Goal: Task Accomplishment & Management: Manage account settings

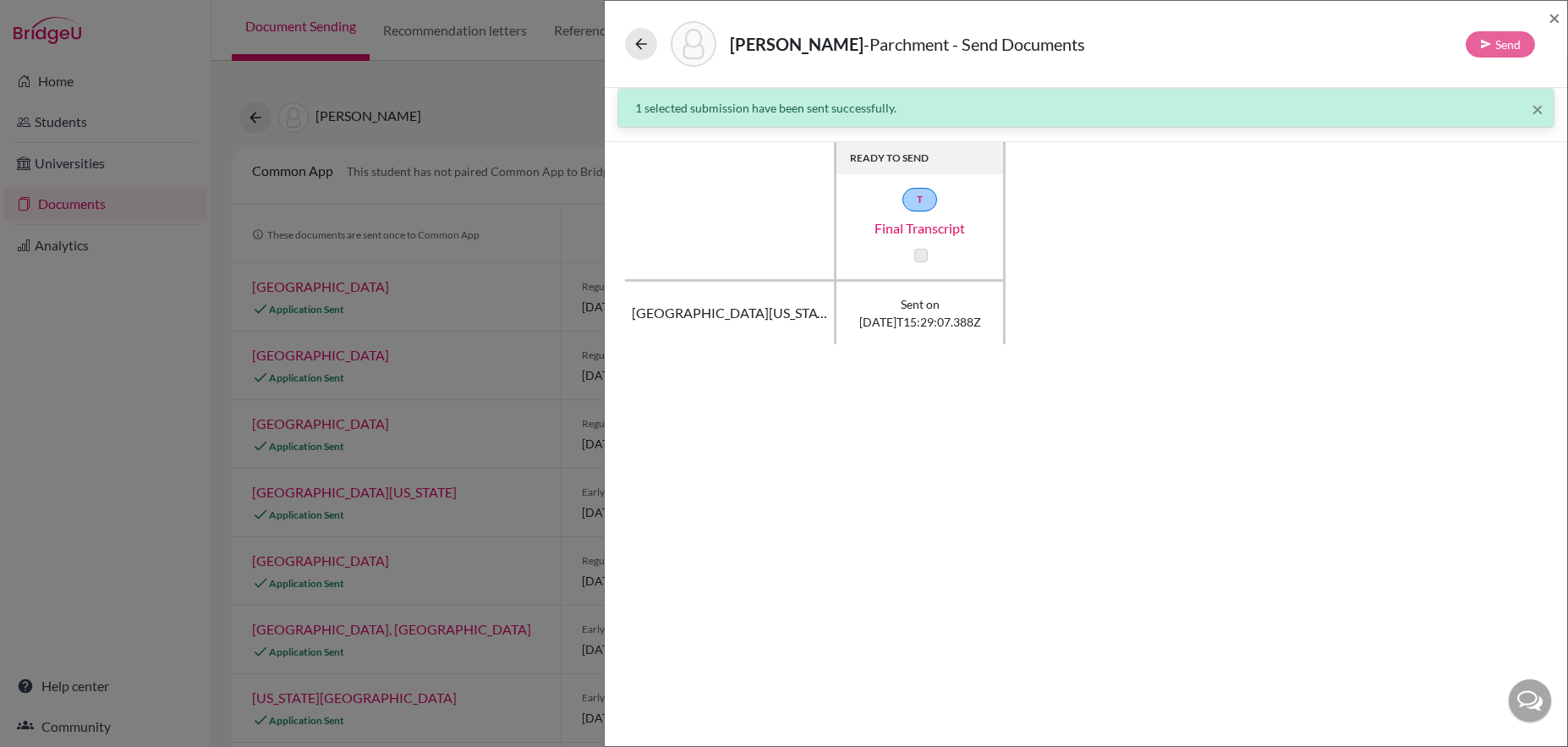
scroll to position [435, 0]
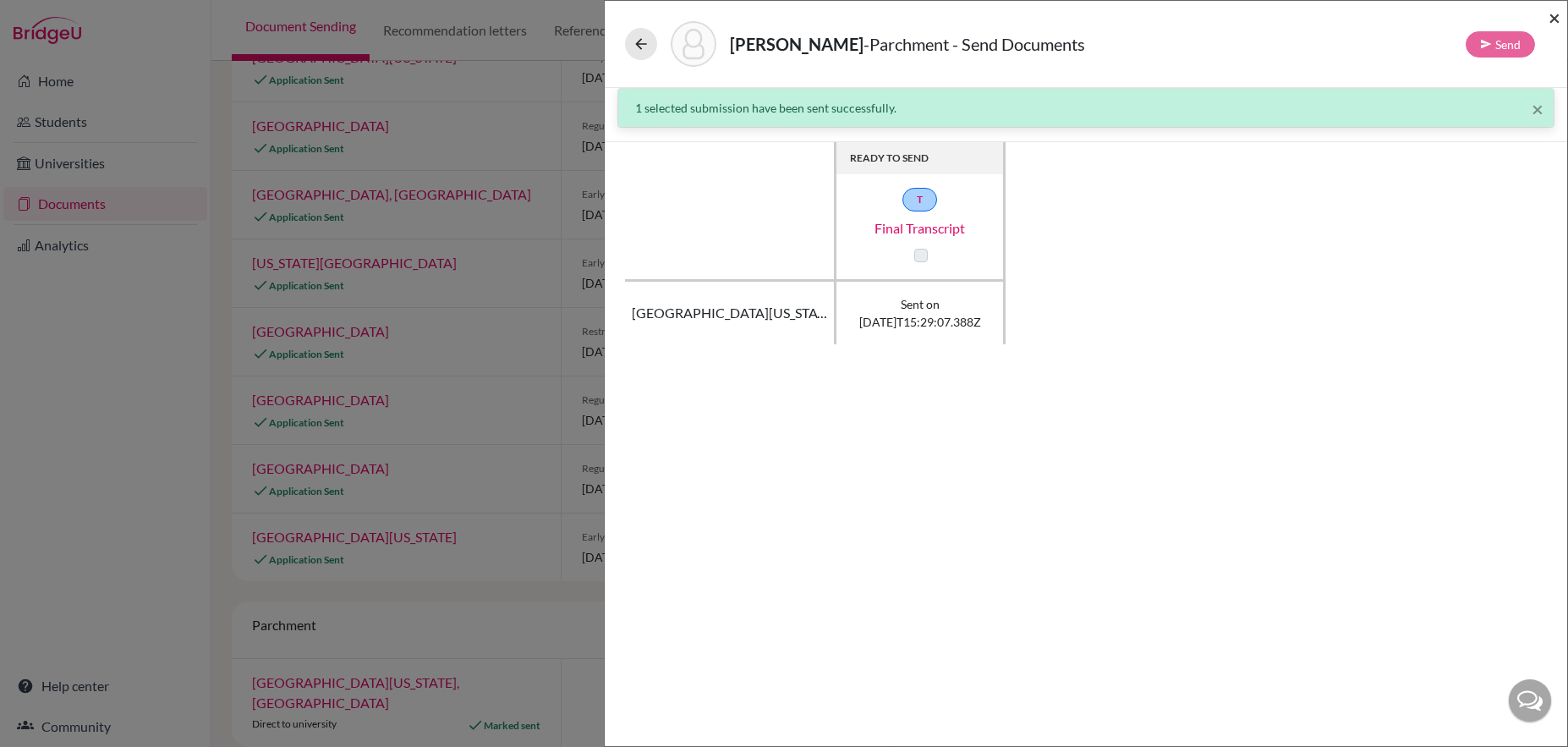
click at [1557, 18] on span "×" at bounding box center [1554, 18] width 11 height 25
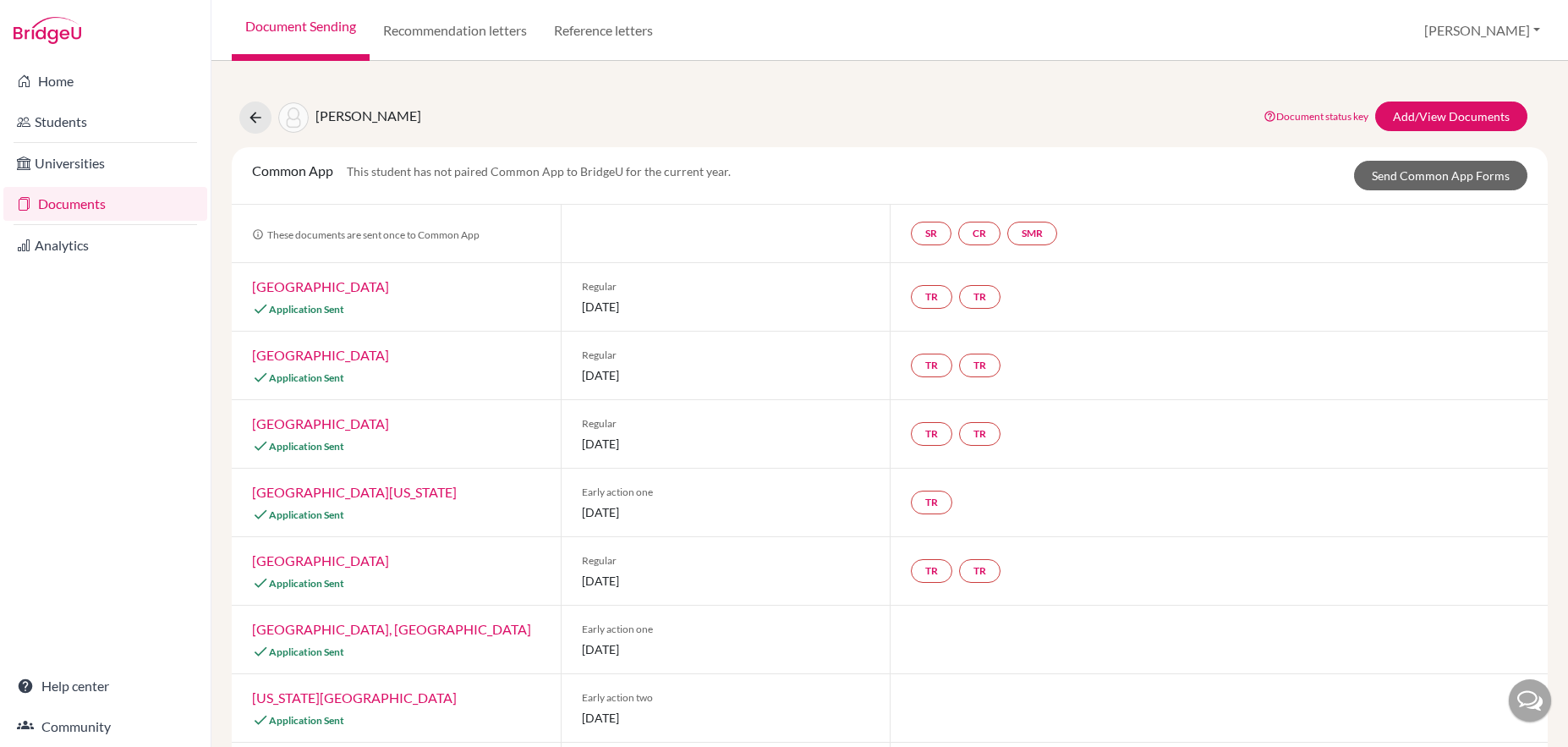
click at [313, 33] on link "Document Sending" at bounding box center [300, 30] width 138 height 61
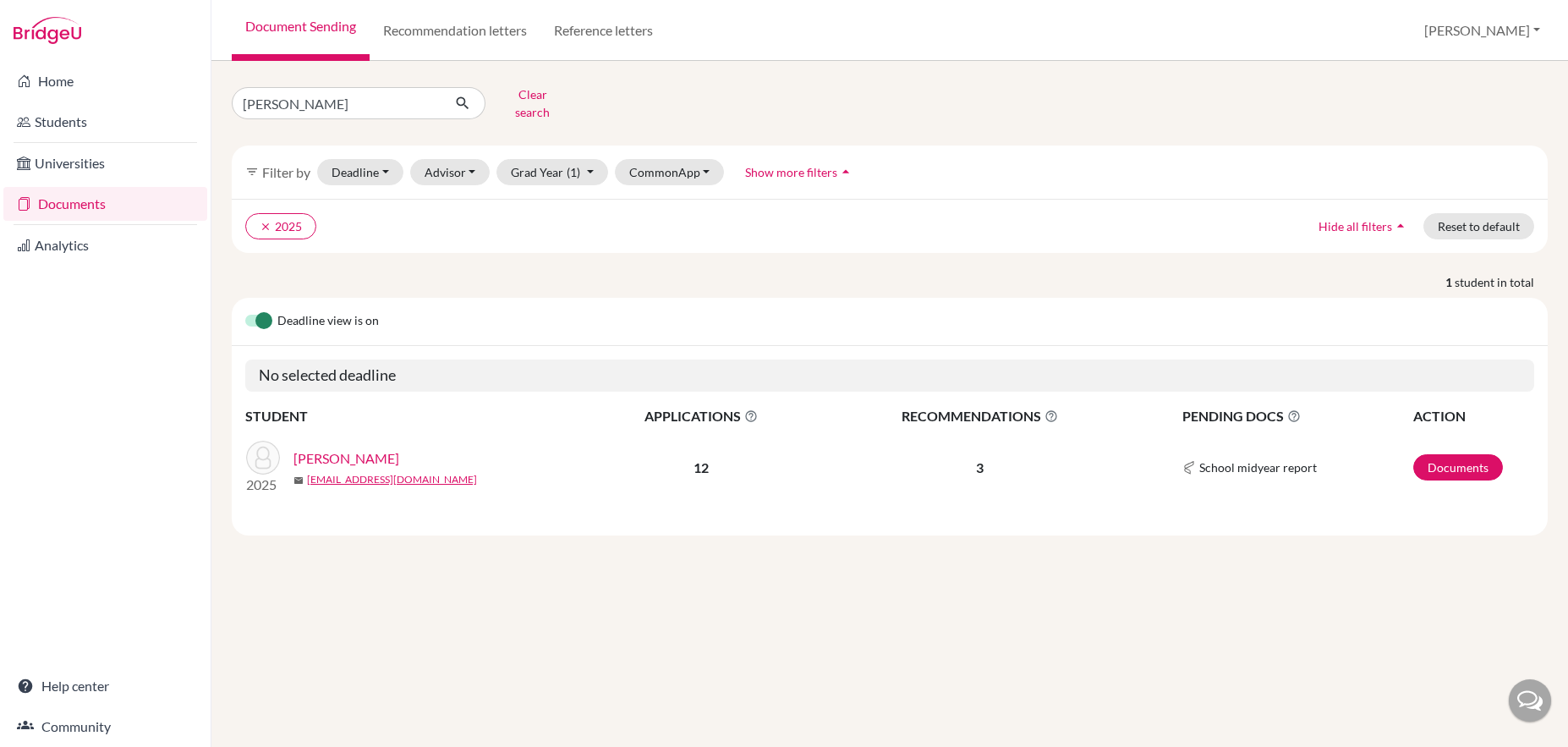
click at [321, 94] on input "[PERSON_NAME]" at bounding box center [336, 103] width 209 height 33
type input "s"
type input "boc"
click at [463, 101] on icon "submit" at bounding box center [462, 103] width 17 height 17
click at [1461, 465] on link "Documents" at bounding box center [1458, 467] width 90 height 26
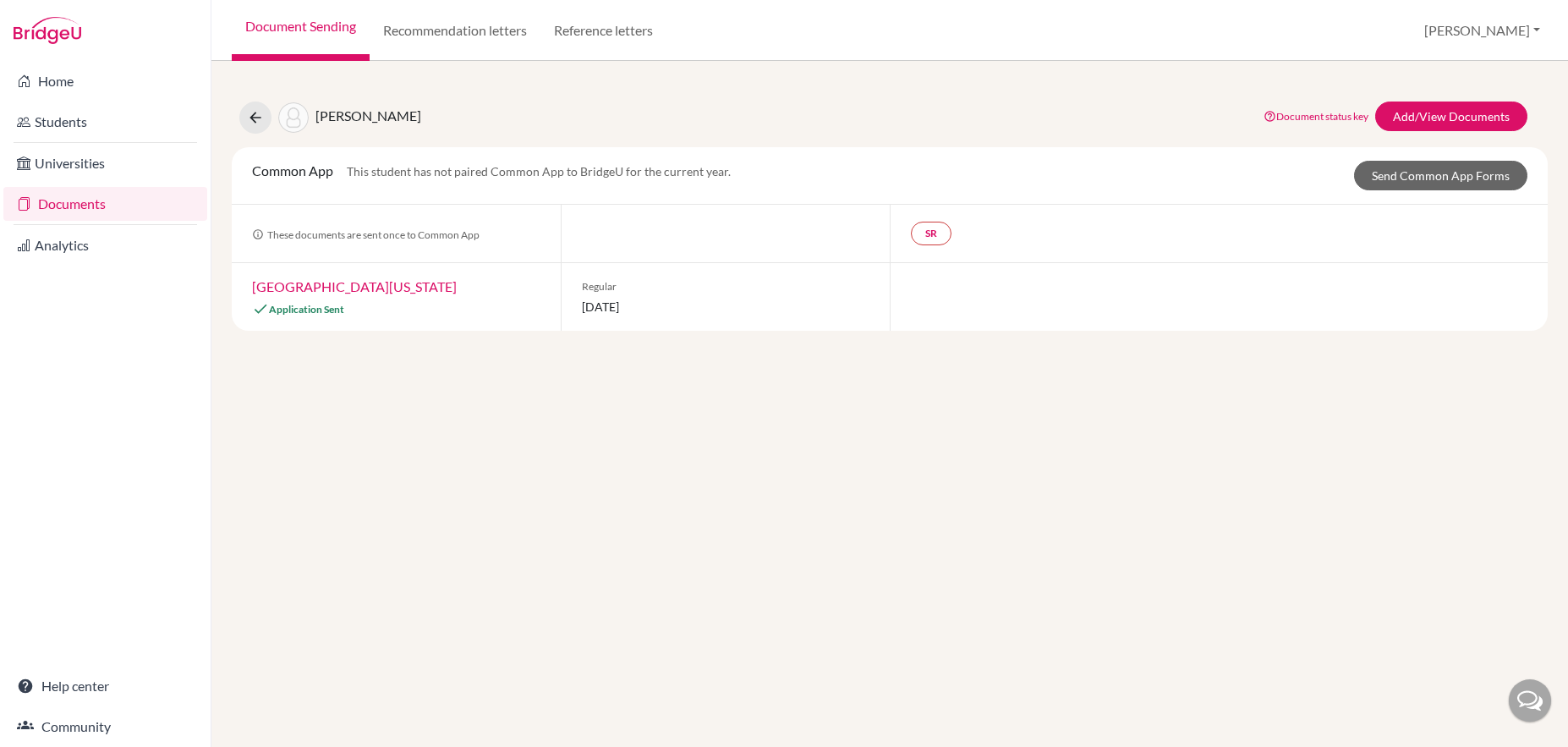
click at [386, 289] on link "University of Washington" at bounding box center [354, 286] width 205 height 16
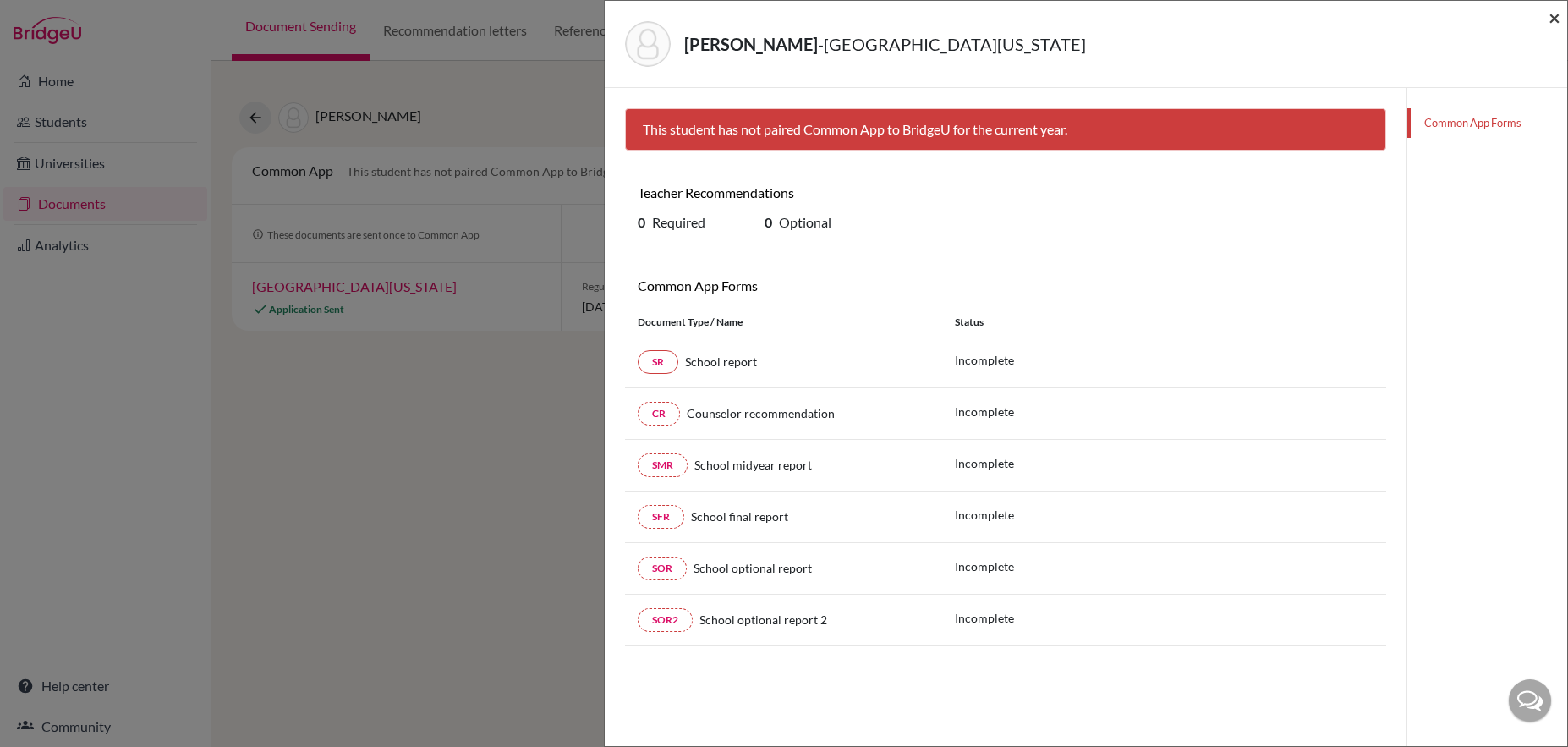
click at [1554, 24] on span "×" at bounding box center [1554, 18] width 11 height 25
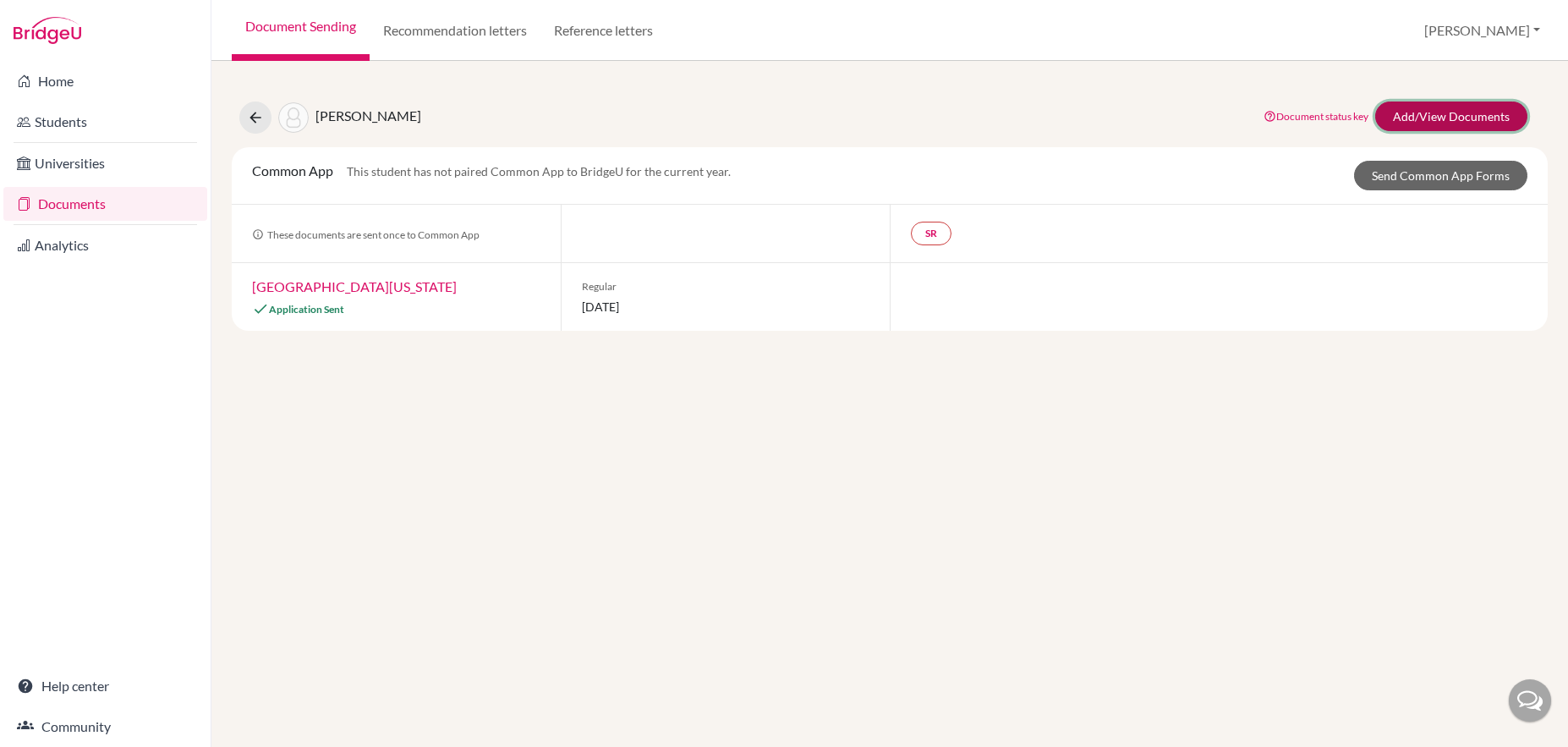
click at [1462, 117] on link "Add/View Documents" at bounding box center [1451, 116] width 152 height 30
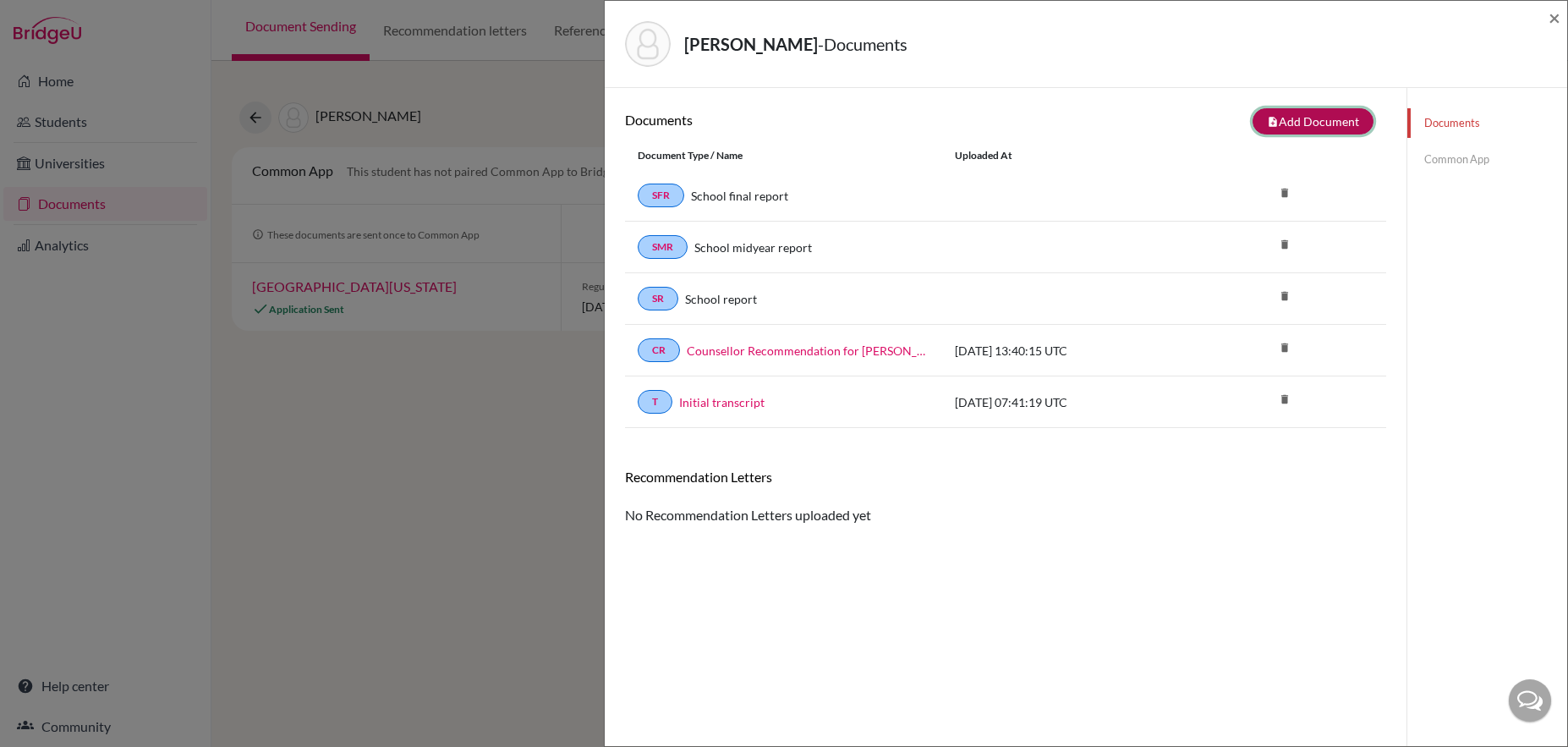
click at [1333, 121] on button "note_add Add Document" at bounding box center [1312, 121] width 121 height 26
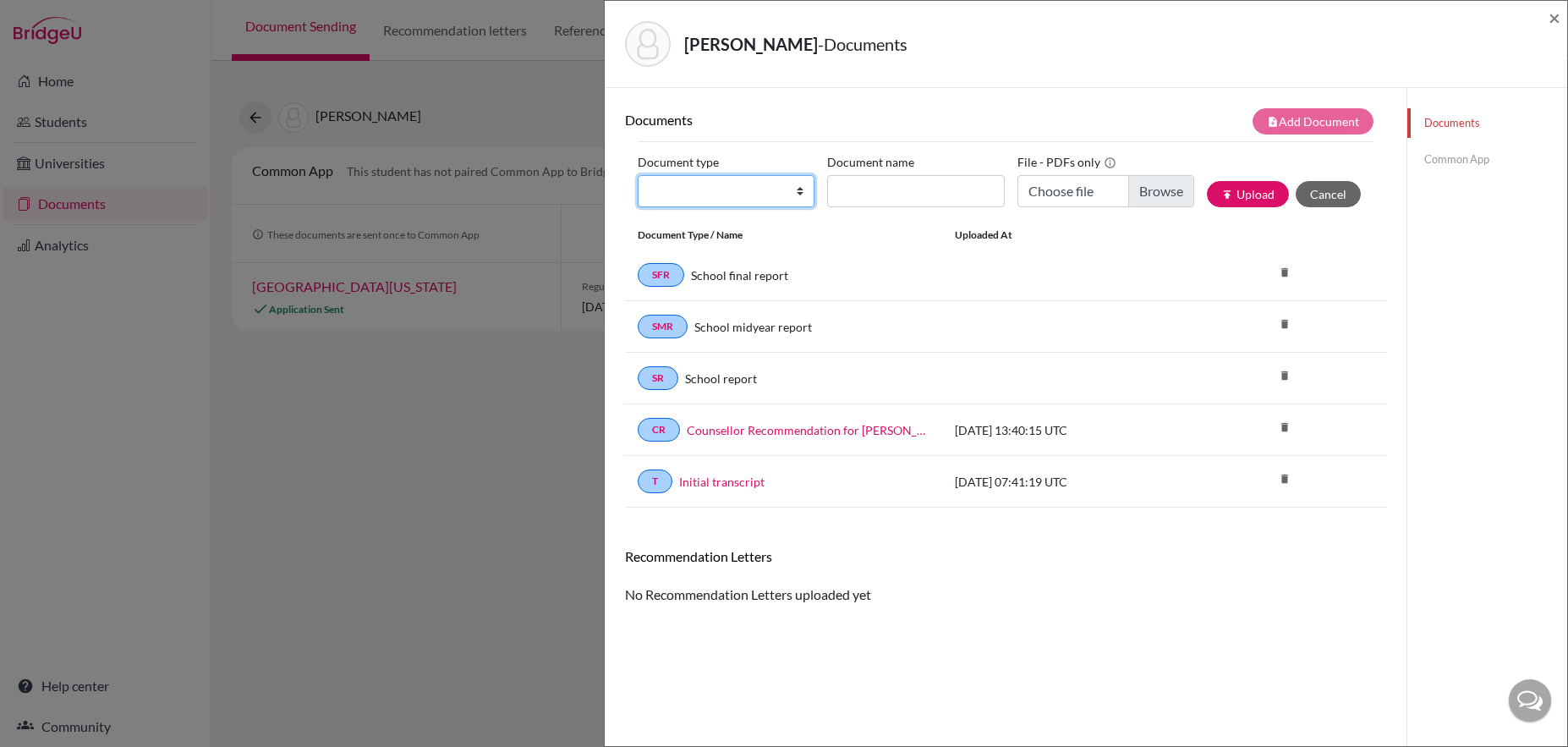
click at [796, 193] on select "Change explanation for Common App reports Counselor recommendation Internationa…" at bounding box center [726, 191] width 177 height 33
select select "2"
click at [638, 175] on select "Change explanation for Common App reports Counselor recommendation Internationa…" at bounding box center [726, 191] width 177 height 33
click at [893, 193] on input "Document name" at bounding box center [915, 191] width 177 height 33
type input "Final transcript"
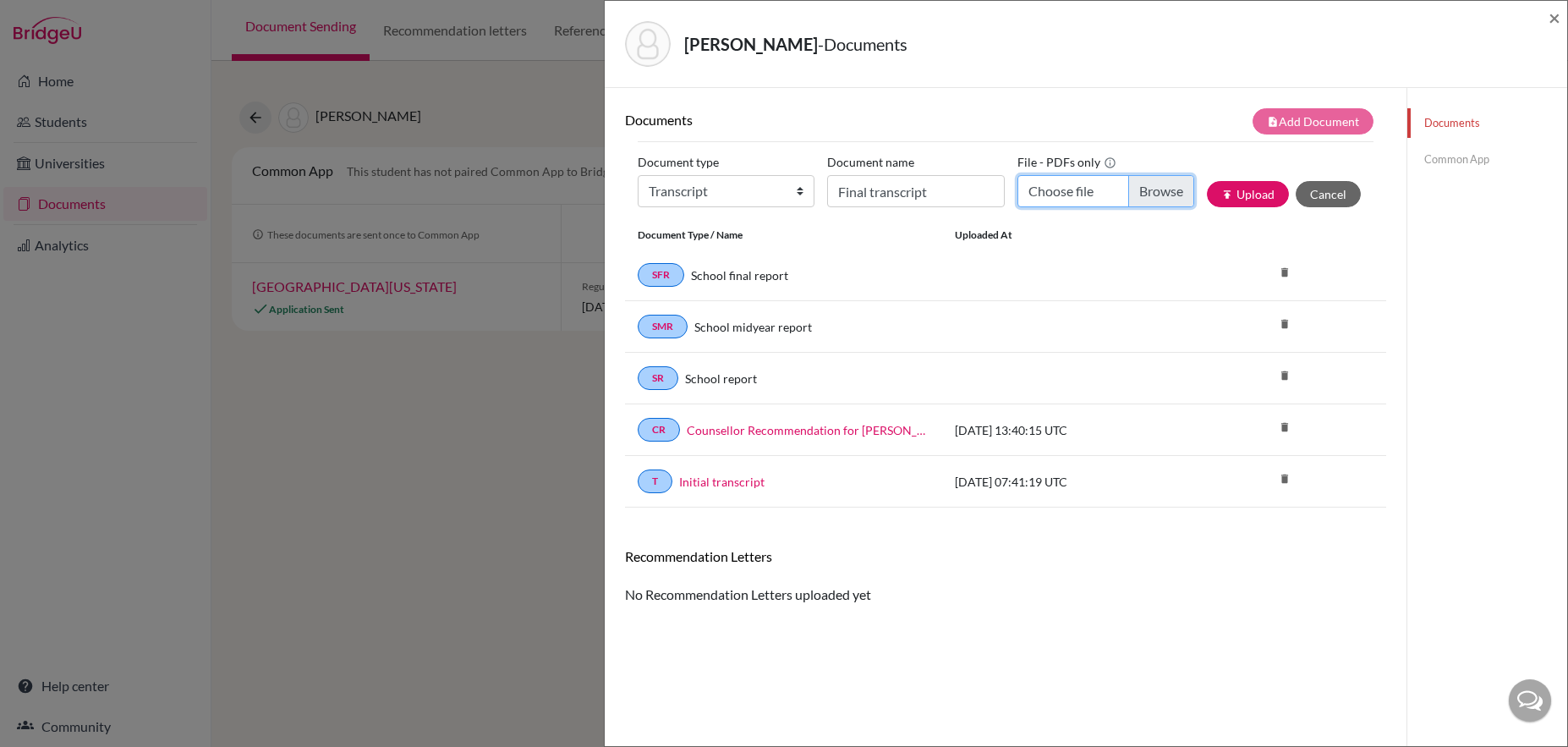
click at [1147, 194] on input "Choose file" at bounding box center [1105, 191] width 177 height 33
type input "C:\fakepath\Bocquet, Victor - Final Transcript.pdf"
click at [1235, 198] on button "publish Upload" at bounding box center [1247, 194] width 82 height 26
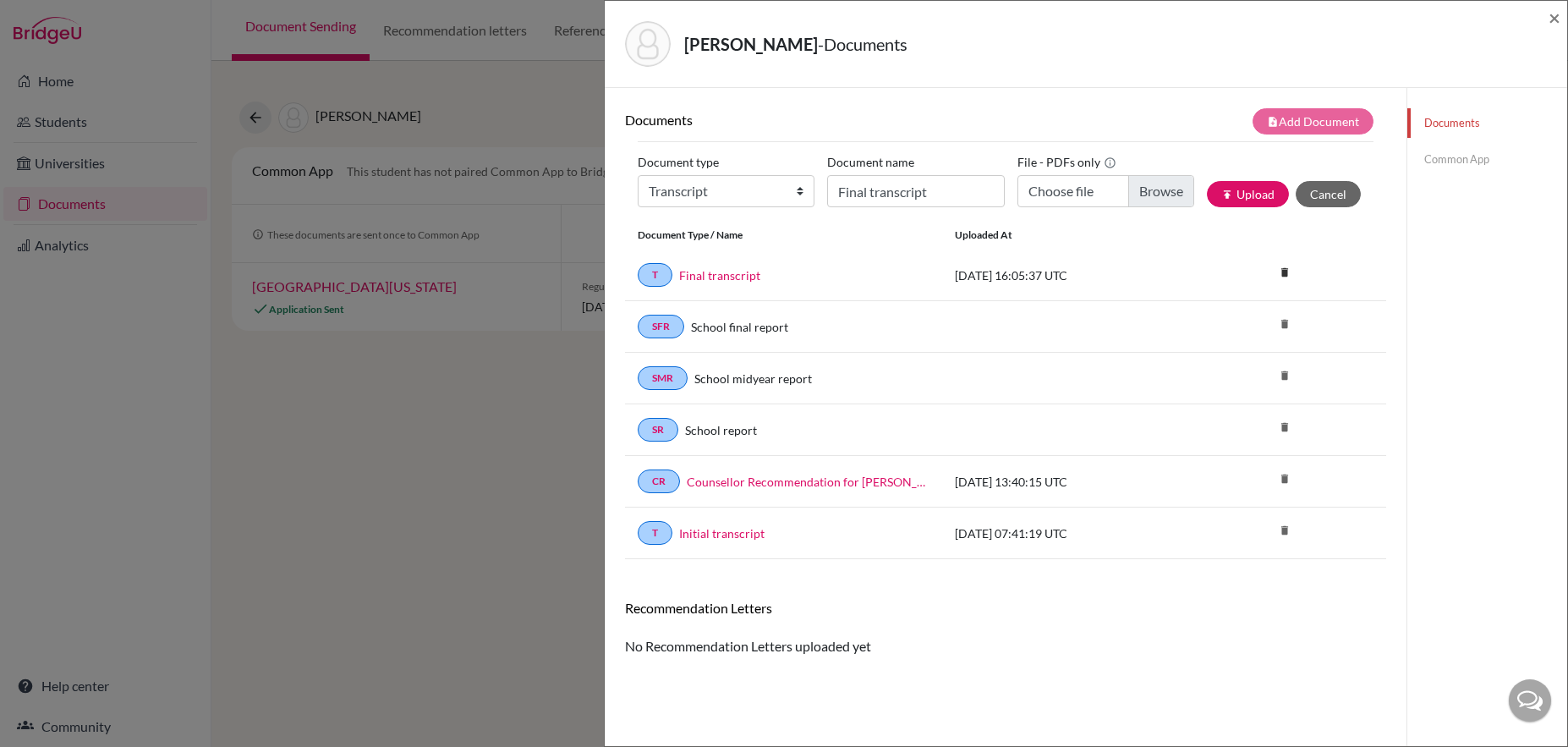
click at [1469, 156] on link "Common App" at bounding box center [1487, 159] width 160 height 30
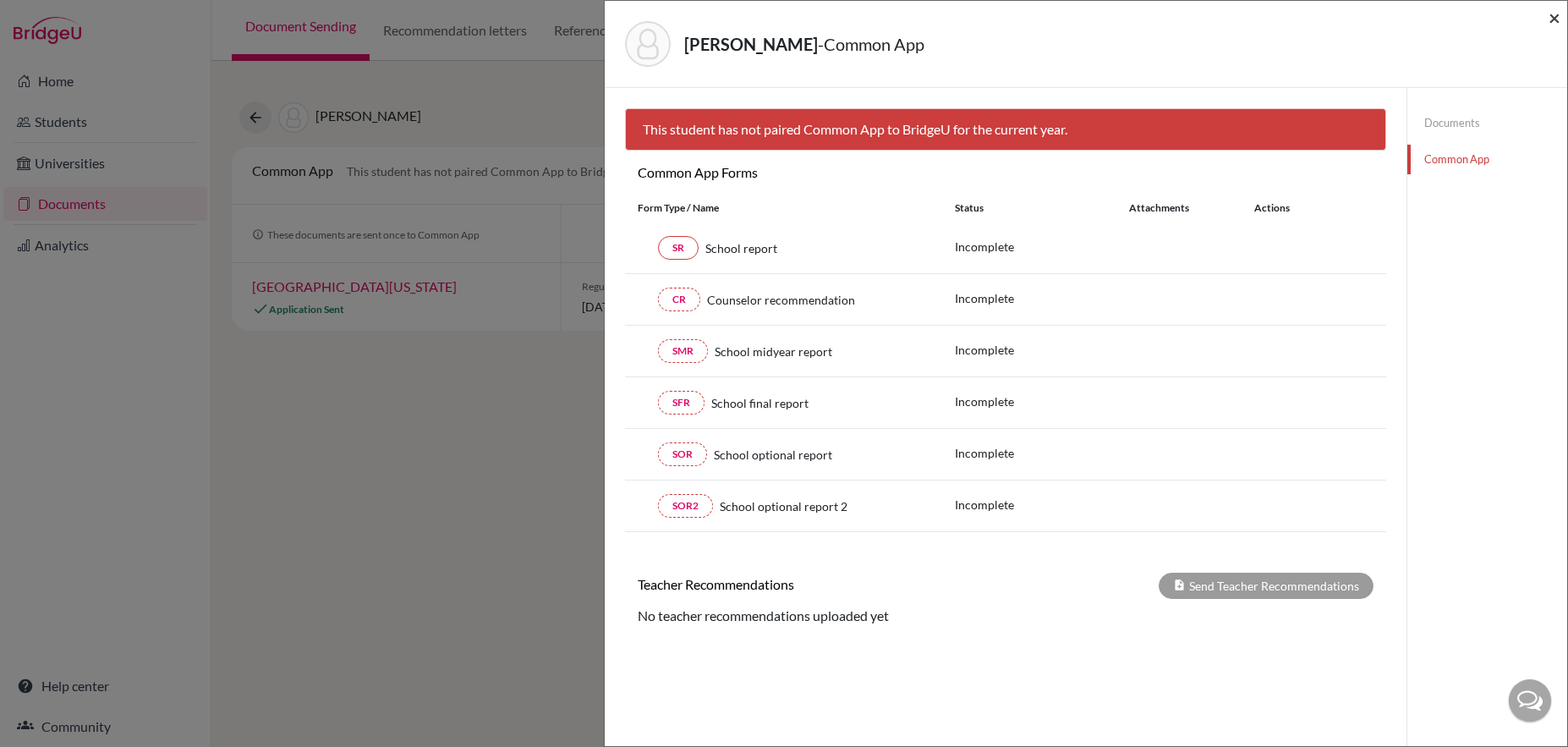
click at [1553, 17] on span "×" at bounding box center [1554, 18] width 11 height 25
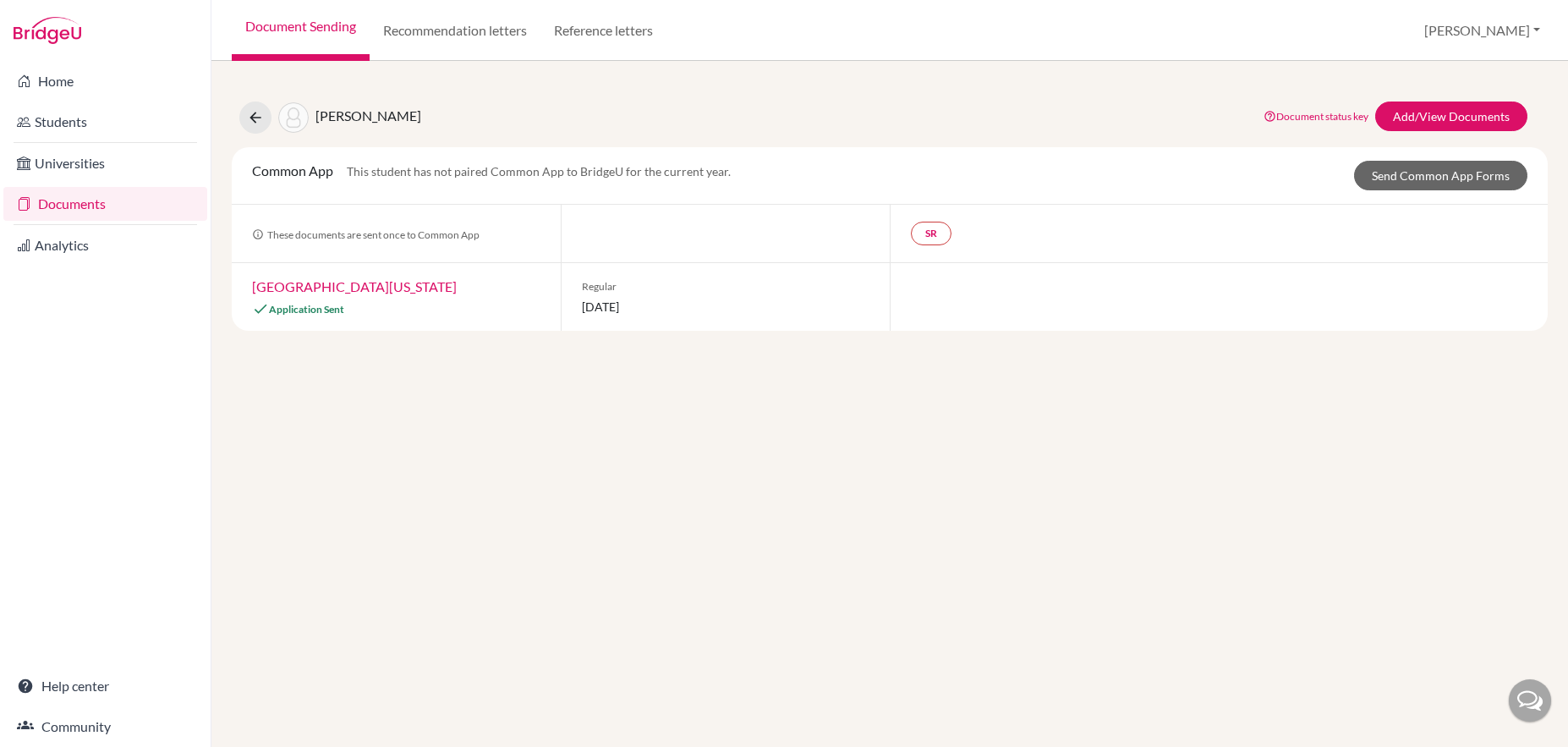
click at [366, 289] on link "University of Washington" at bounding box center [354, 286] width 205 height 16
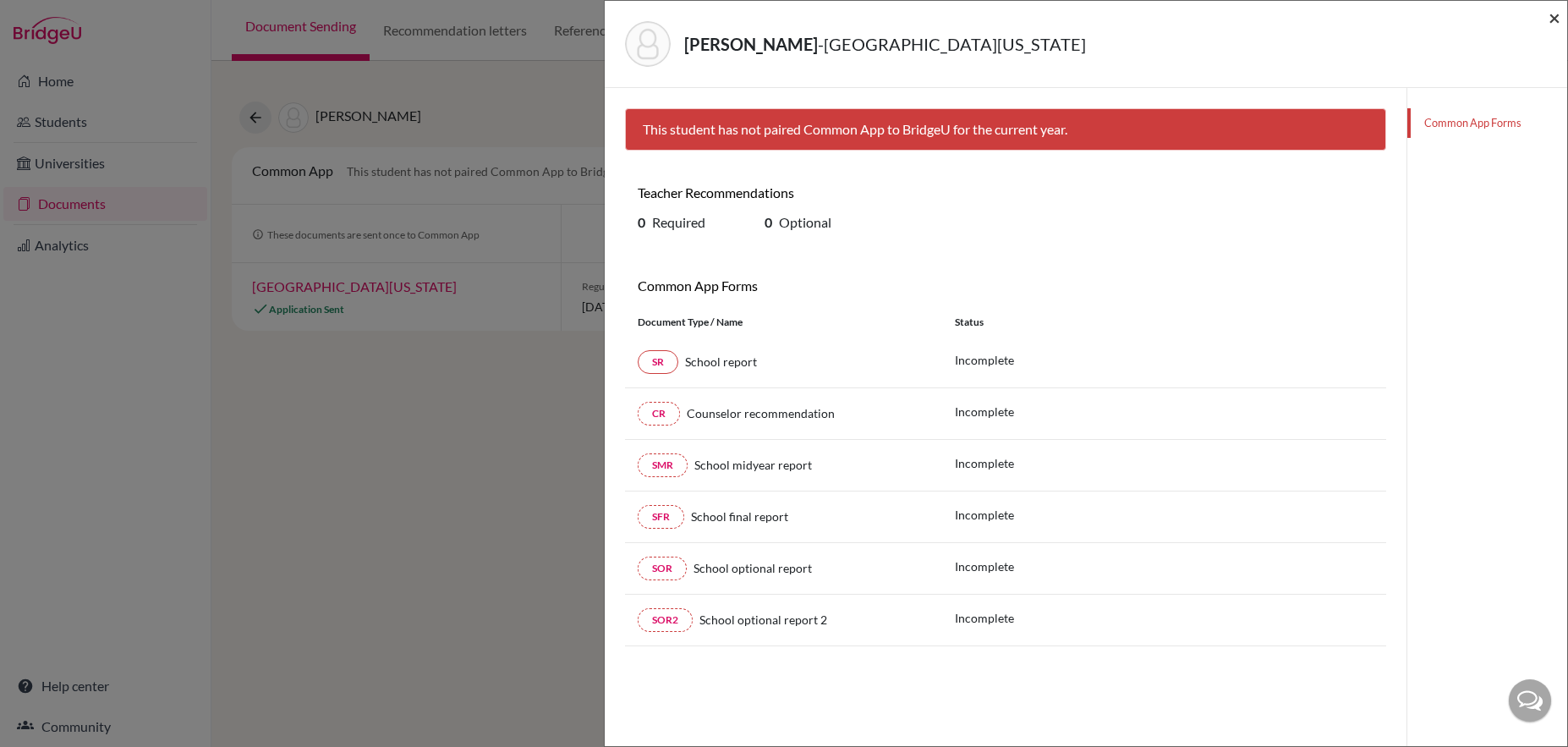
click at [1554, 22] on span "×" at bounding box center [1554, 18] width 11 height 25
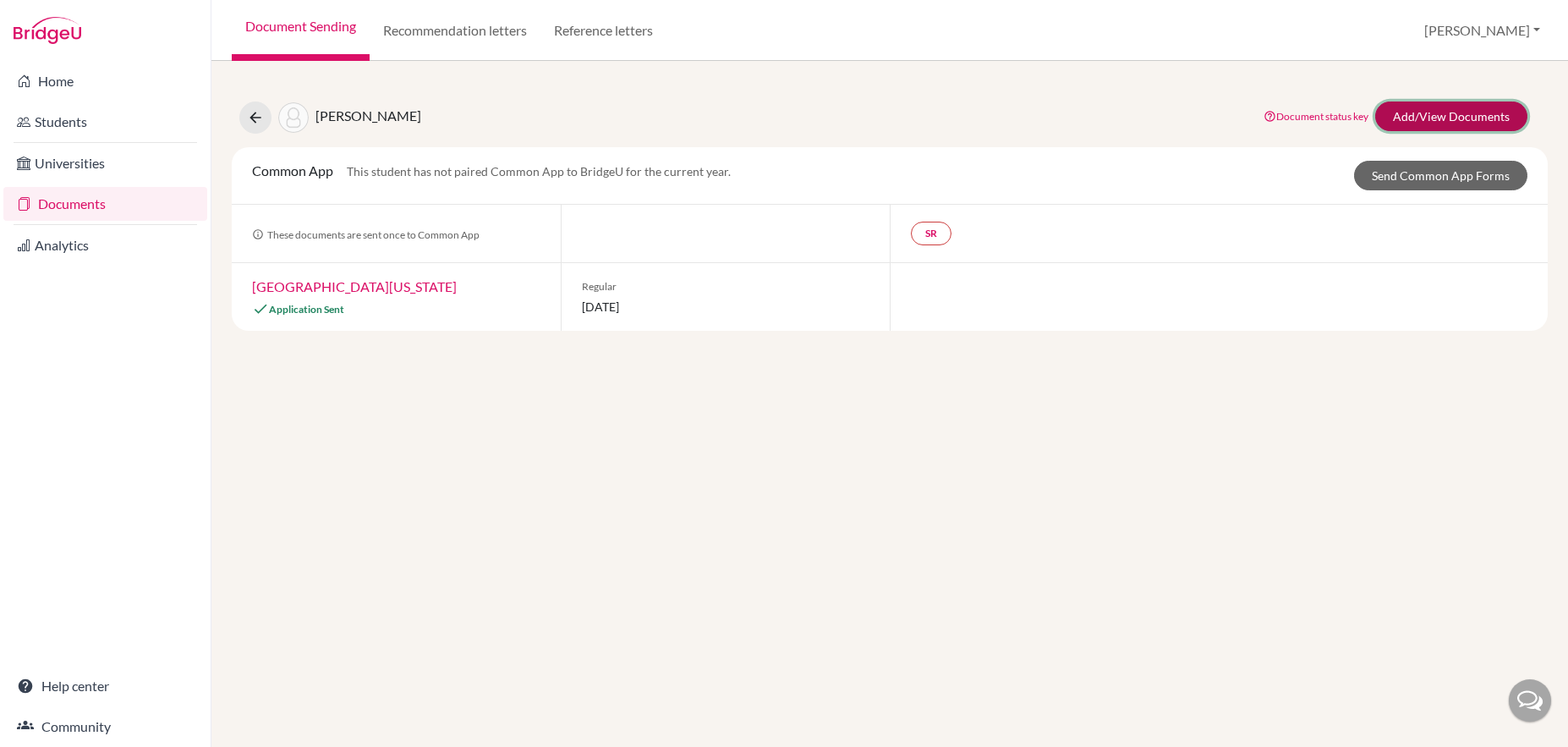
click at [1450, 113] on link "Add/View Documents" at bounding box center [1451, 116] width 152 height 30
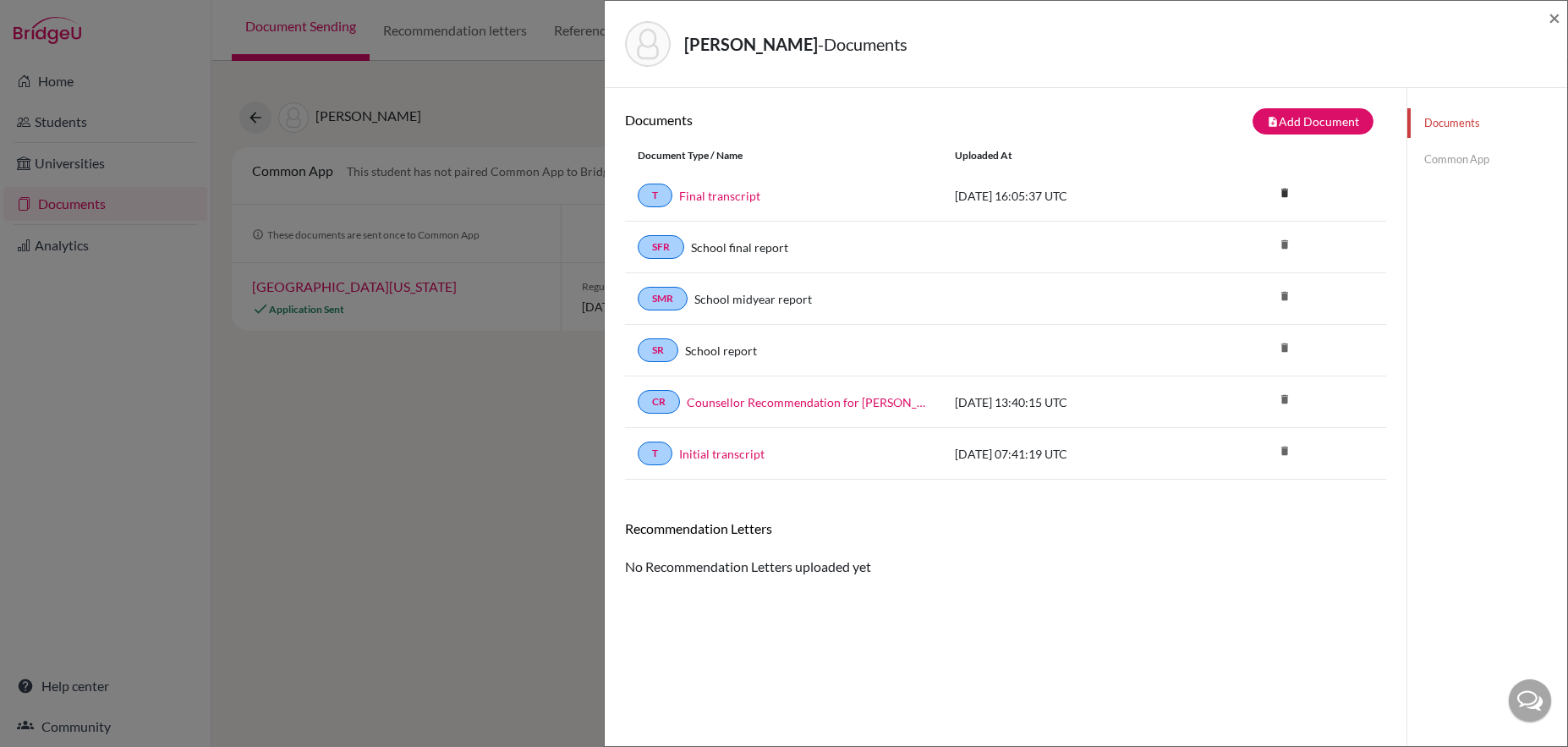
click at [1449, 157] on link "Common App" at bounding box center [1487, 159] width 160 height 30
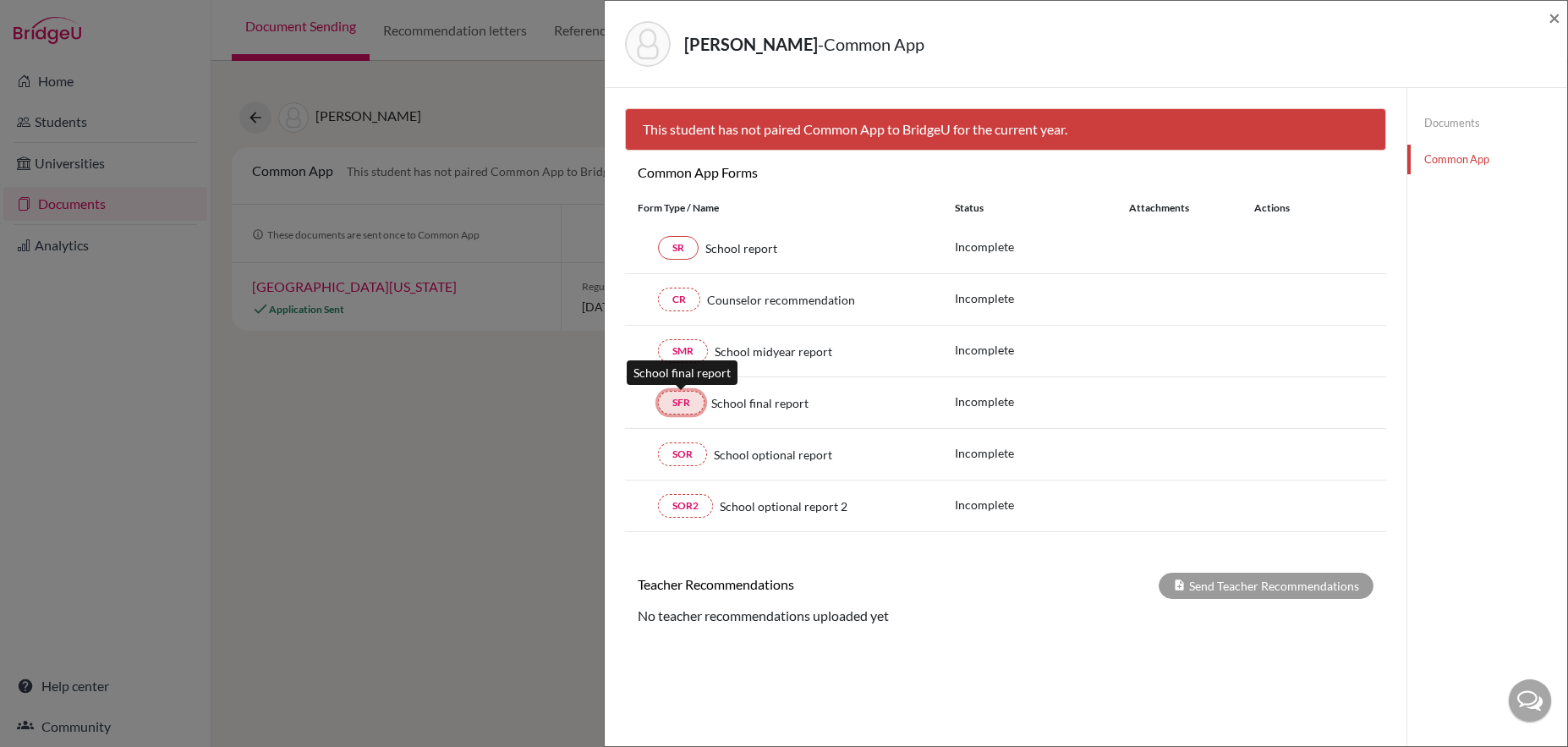
click at [687, 410] on link "SFR" at bounding box center [681, 402] width 47 height 24
click at [1551, 18] on span "×" at bounding box center [1554, 18] width 11 height 25
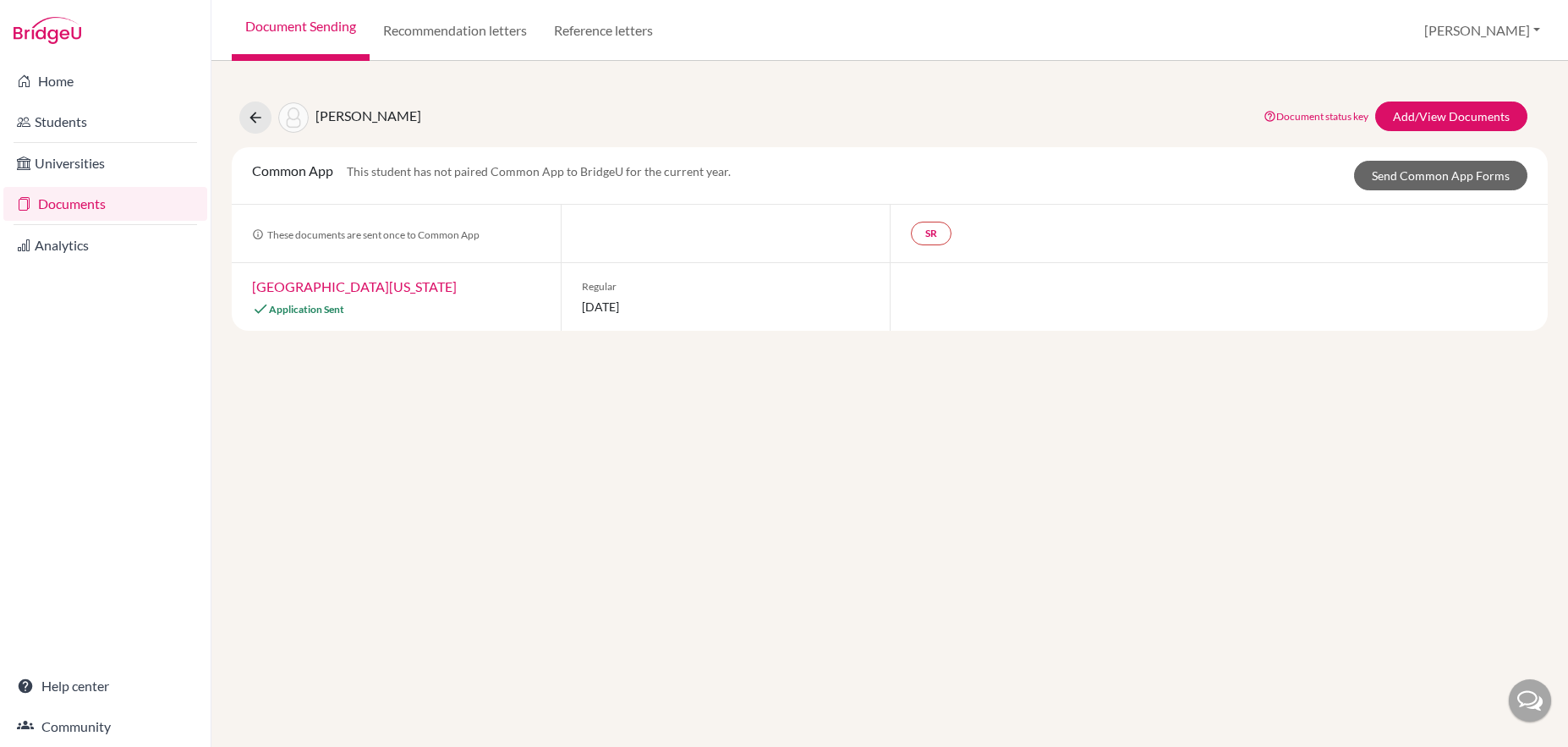
click at [1518, 704] on div at bounding box center [1530, 700] width 42 height 42
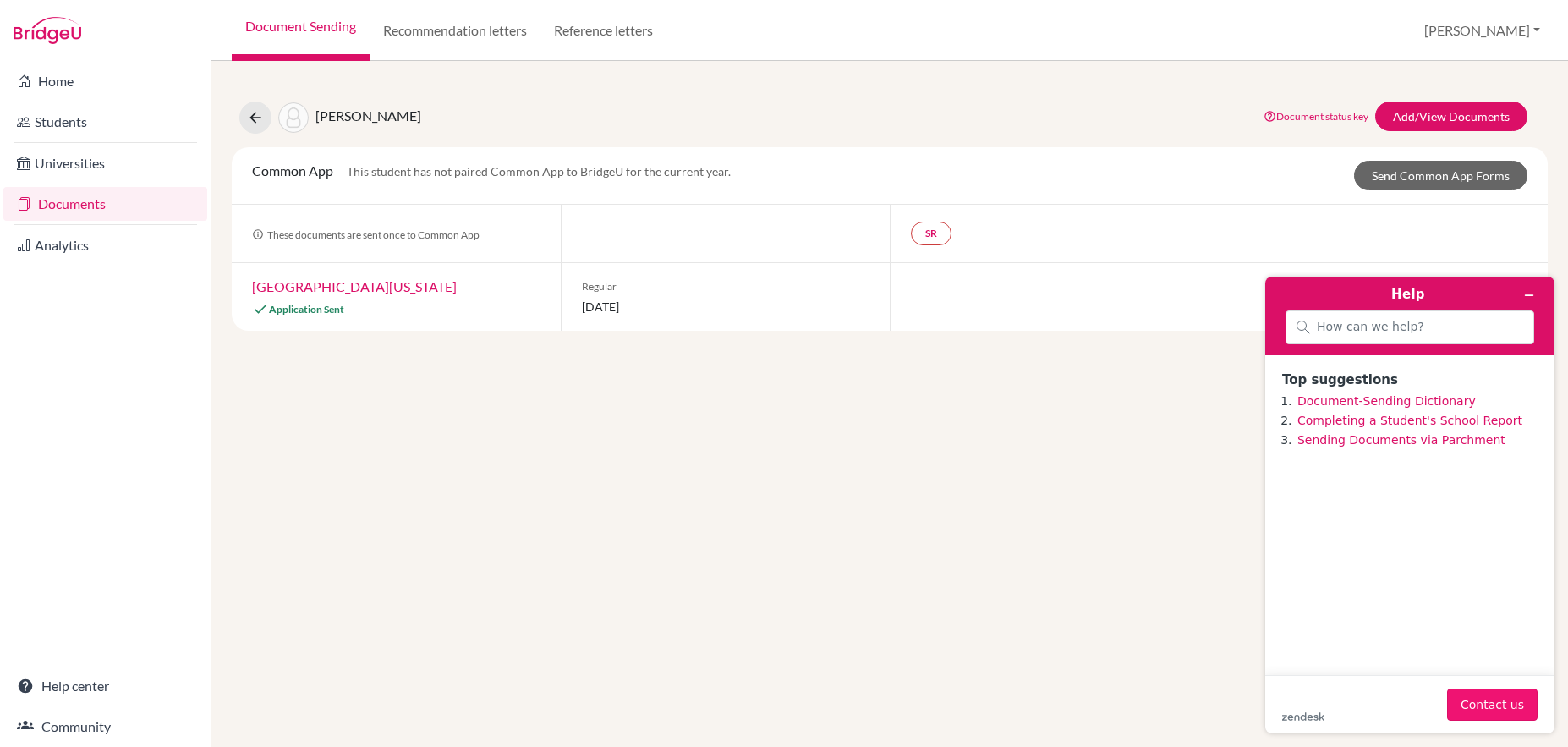
click at [1504, 707] on button "Contact us" at bounding box center [1491, 704] width 91 height 33
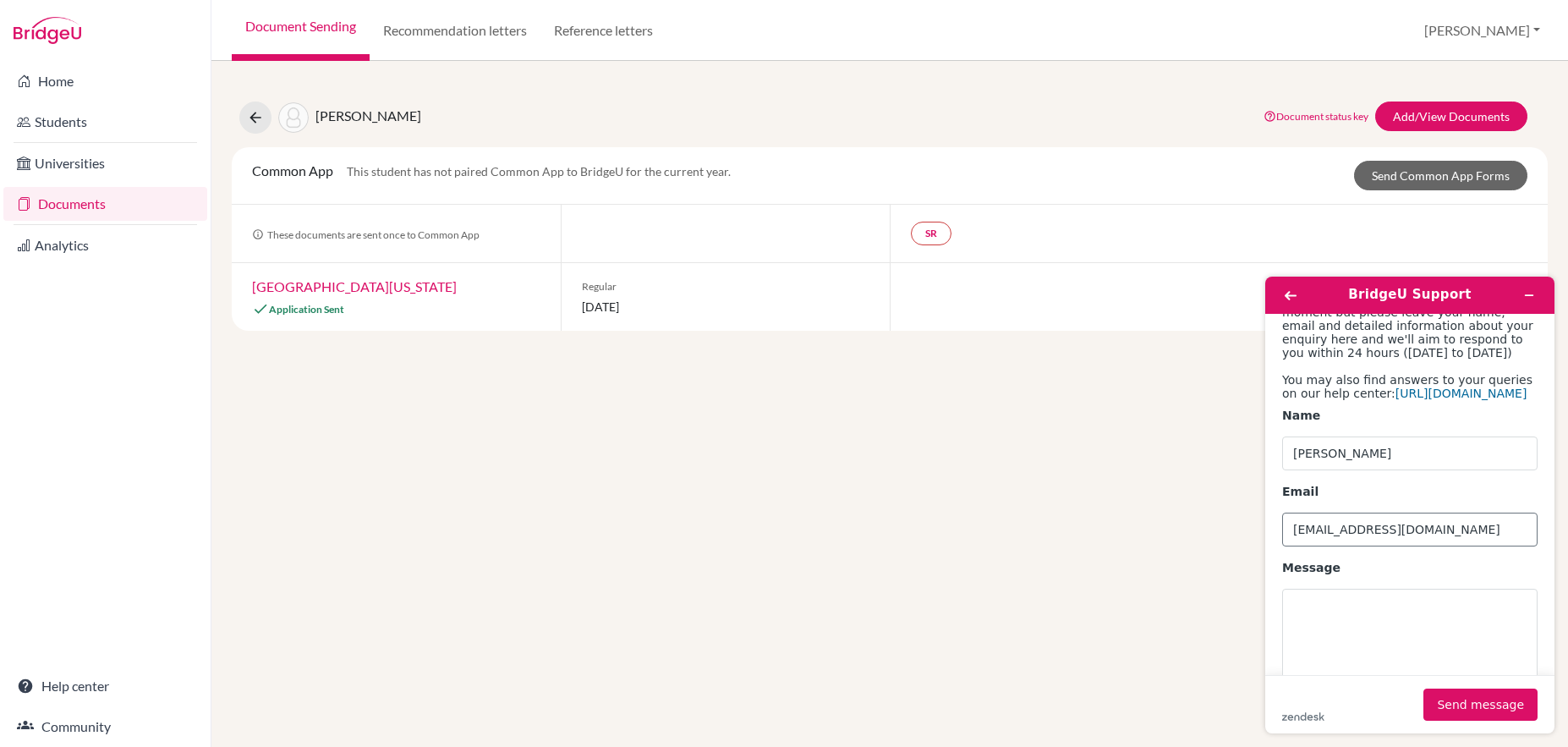
scroll to position [142, 0]
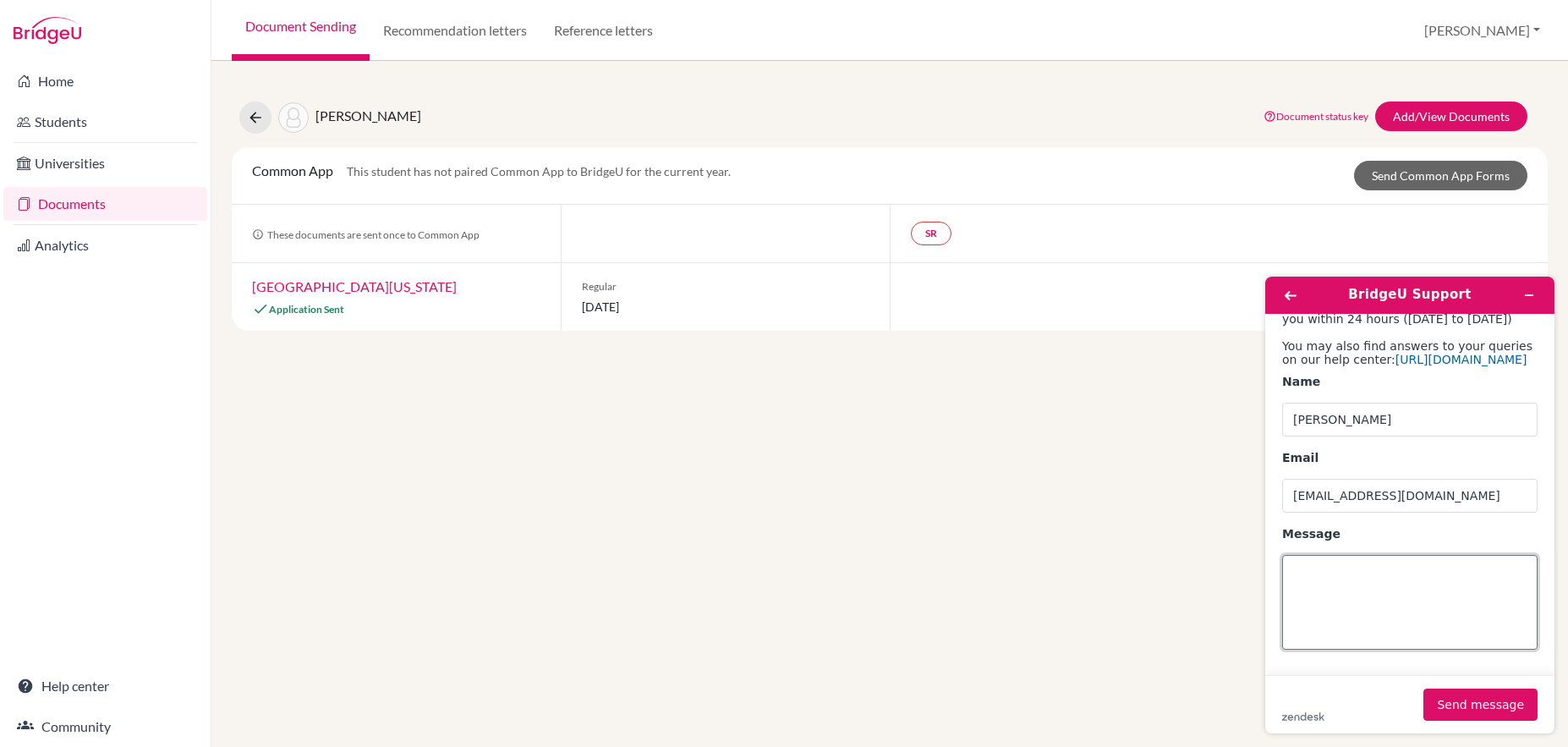
click at [1349, 595] on textarea "Message" at bounding box center [1410, 602] width 255 height 95
type textarea "hi can you help me asap please? thanks"
click at [1454, 707] on button "Send message" at bounding box center [1481, 704] width 114 height 33
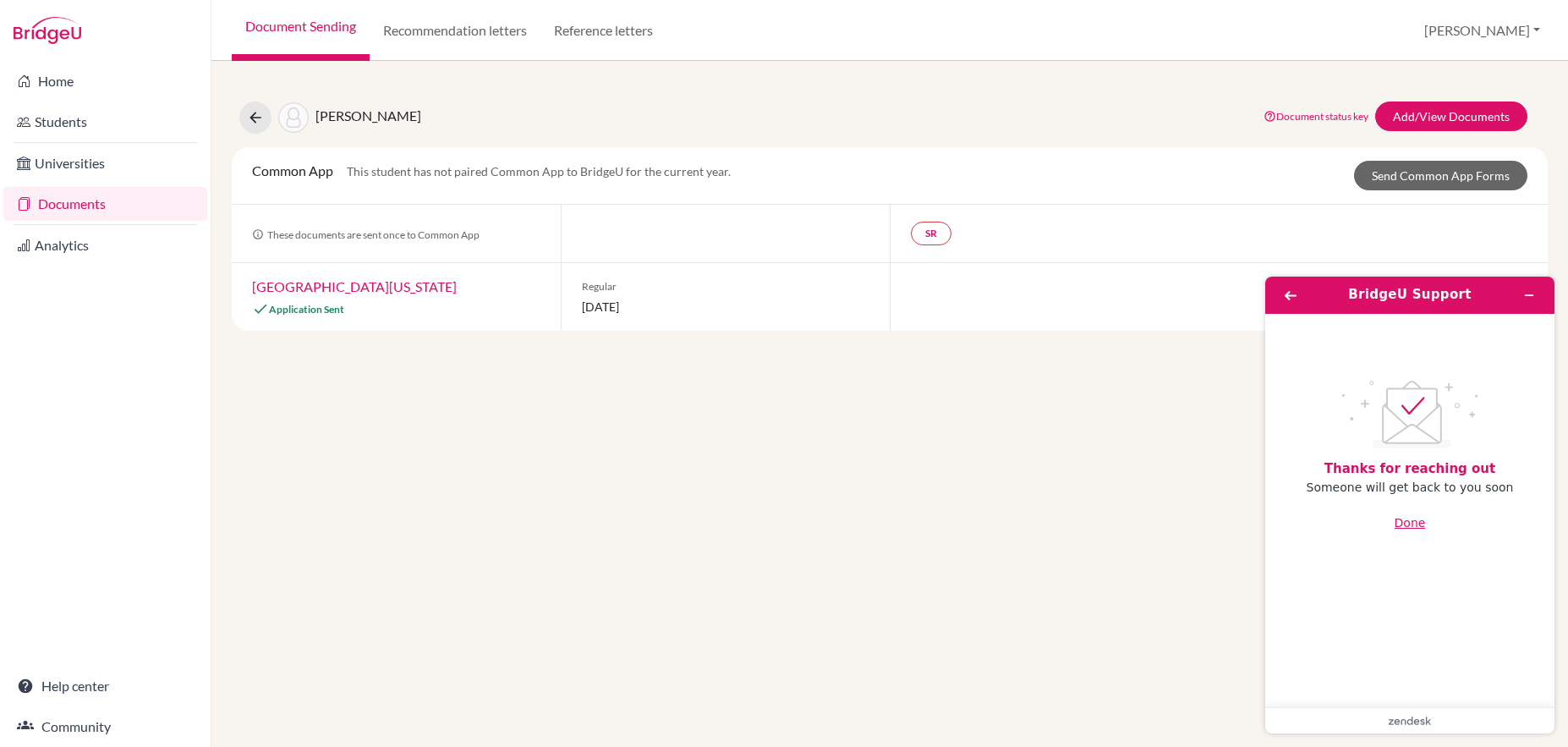
click at [1410, 526] on button "Done" at bounding box center [1410, 523] width 32 height 33
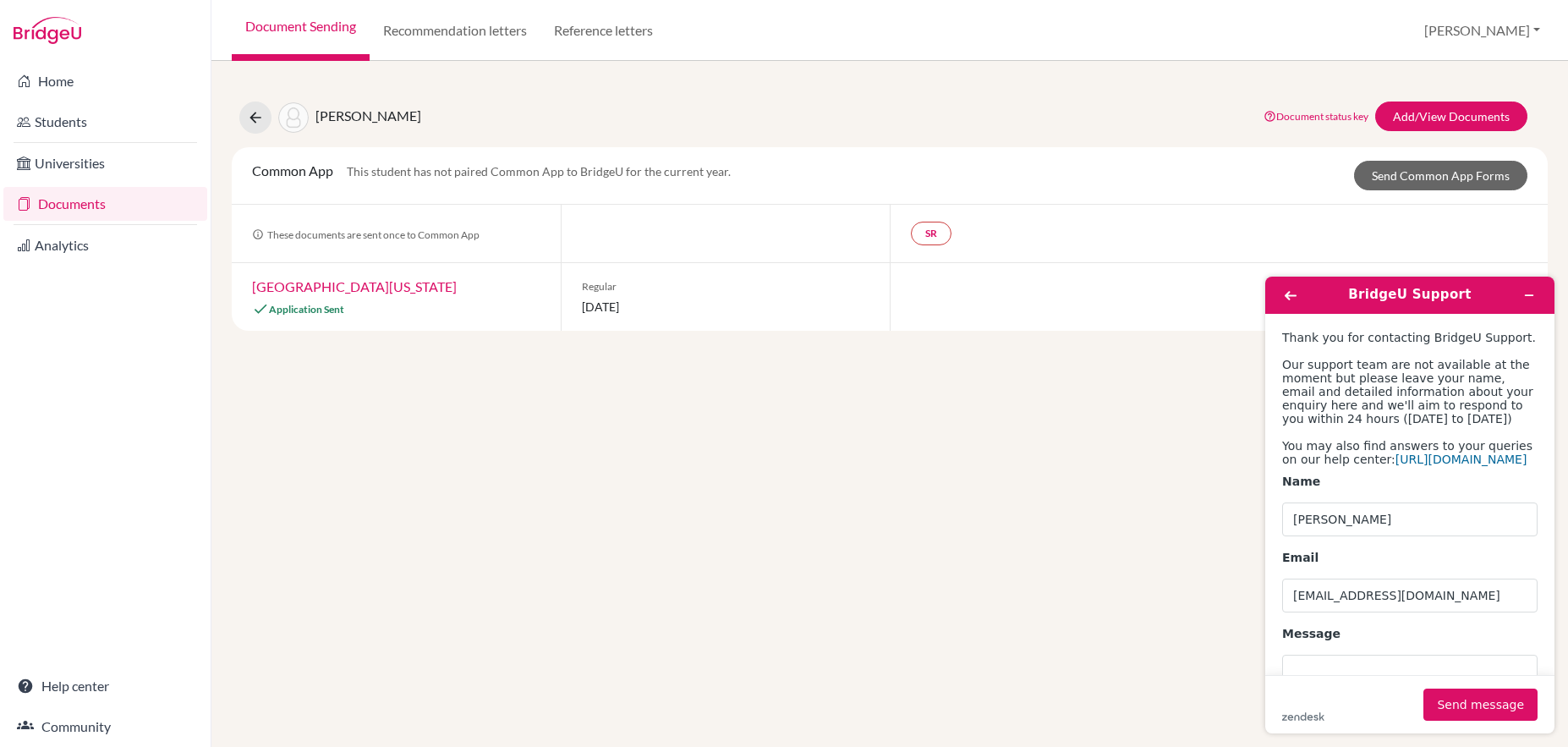
drag, startPoint x: 432, startPoint y: 628, endPoint x: 431, endPoint y: 597, distance: 31.0
click at [432, 628] on div "Bocquet, Victor Document status key TR Requirement. Document not uploaded yet. …" at bounding box center [890, 403] width 1357 height 685
click at [253, 121] on icon at bounding box center [255, 117] width 17 height 17
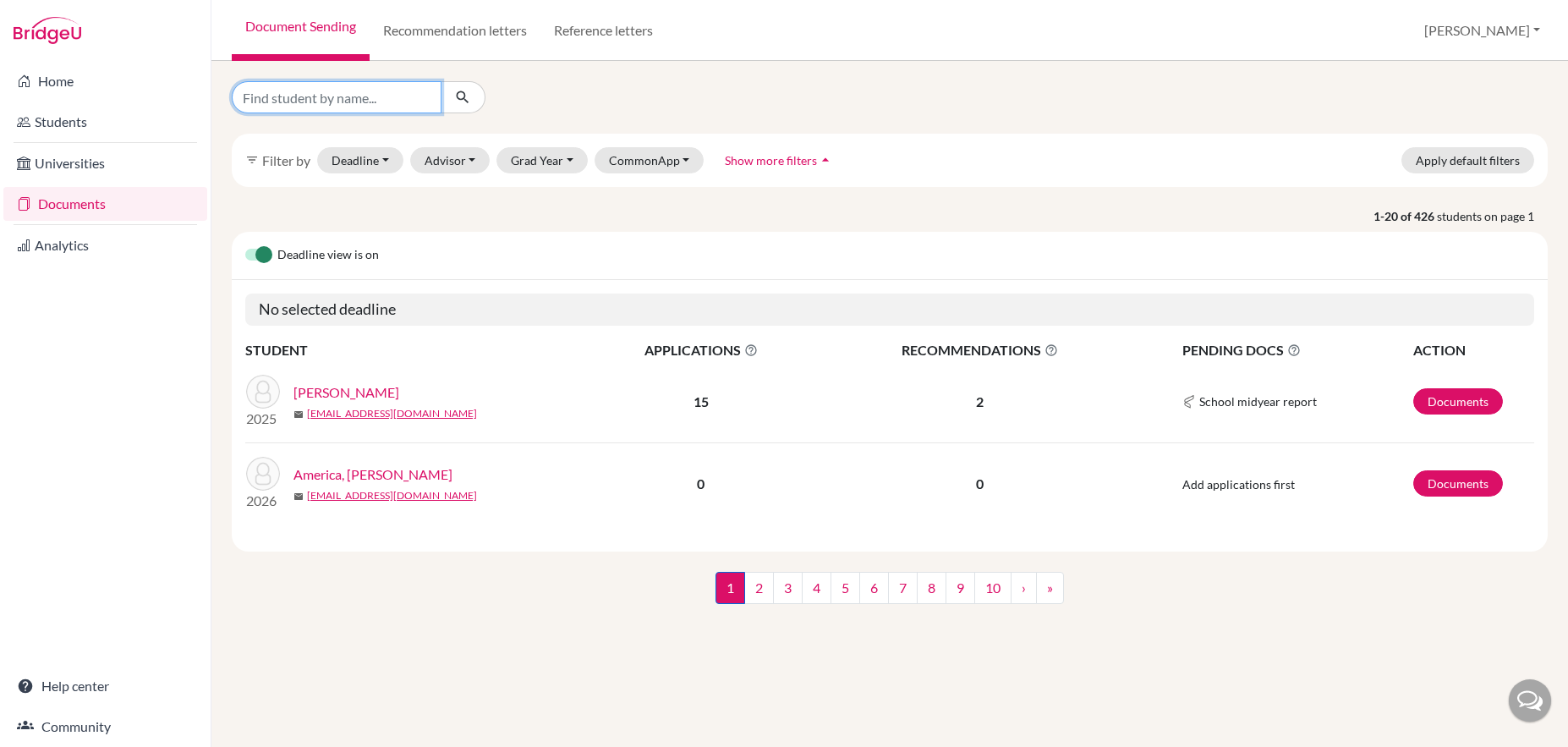
click at [315, 98] on input "Find student by name..." at bounding box center [336, 97] width 209 height 33
type input "naqvi"
click at [482, 98] on button "submit" at bounding box center [463, 97] width 45 height 33
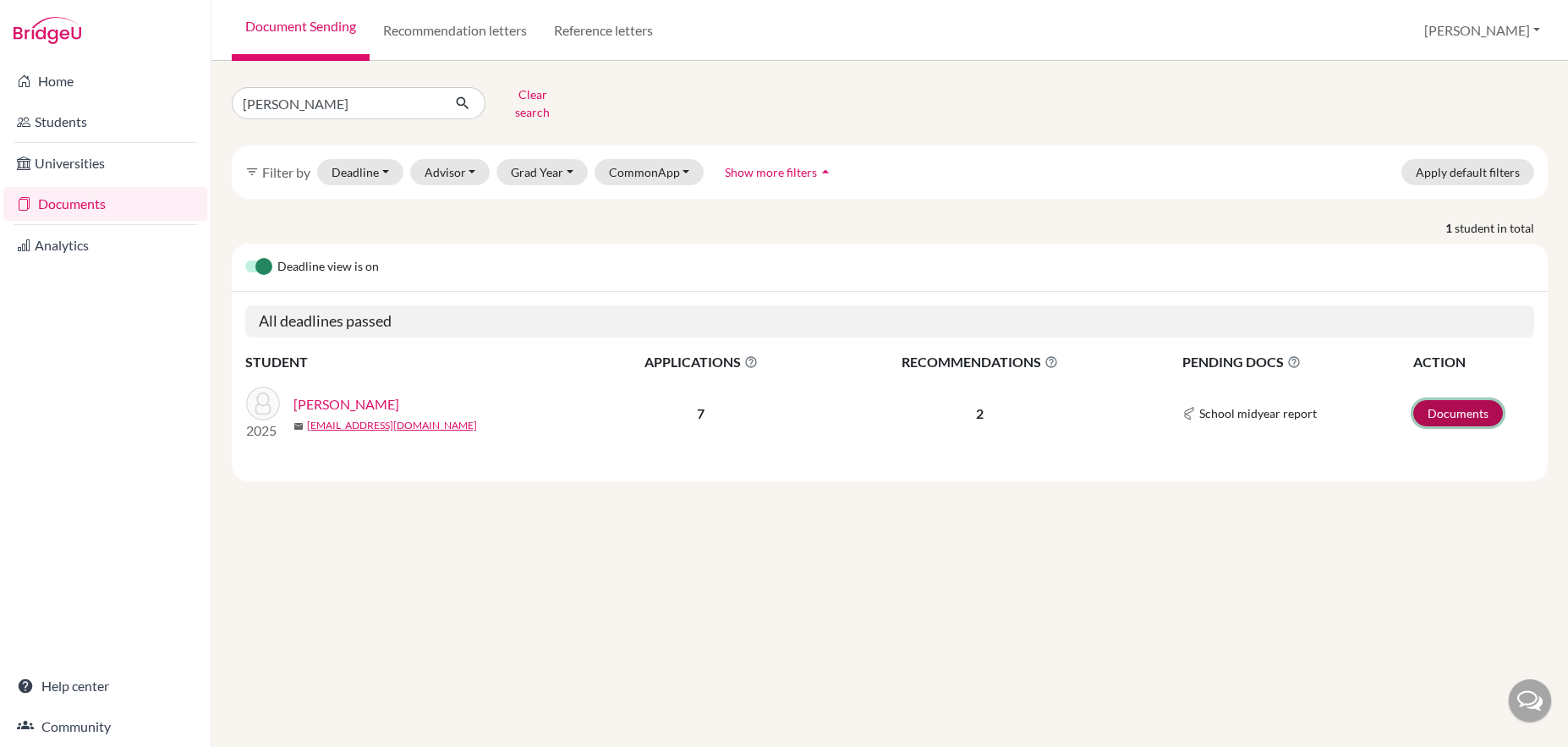
click at [1454, 400] on link "Documents" at bounding box center [1458, 414] width 90 height 26
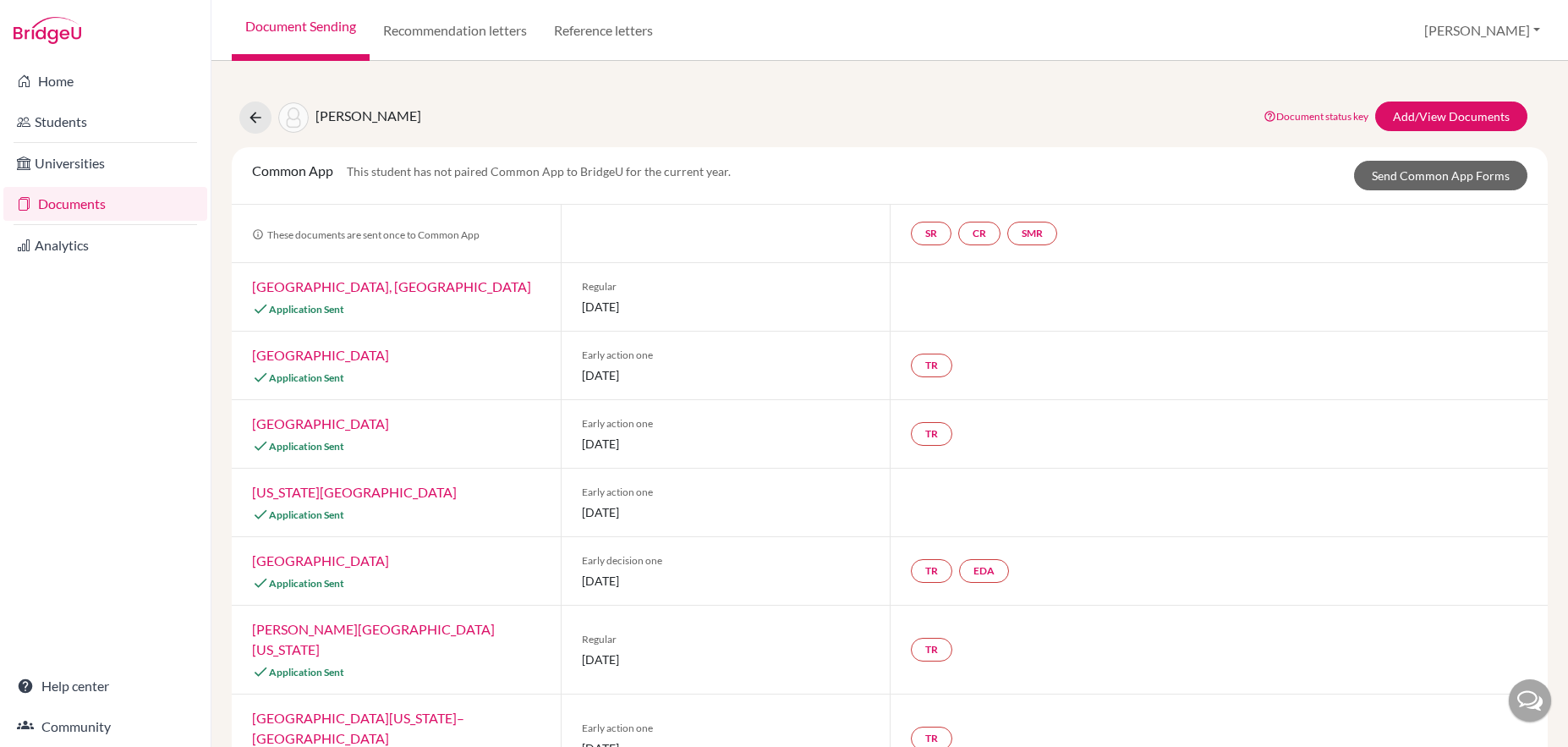
scroll to position [15, 0]
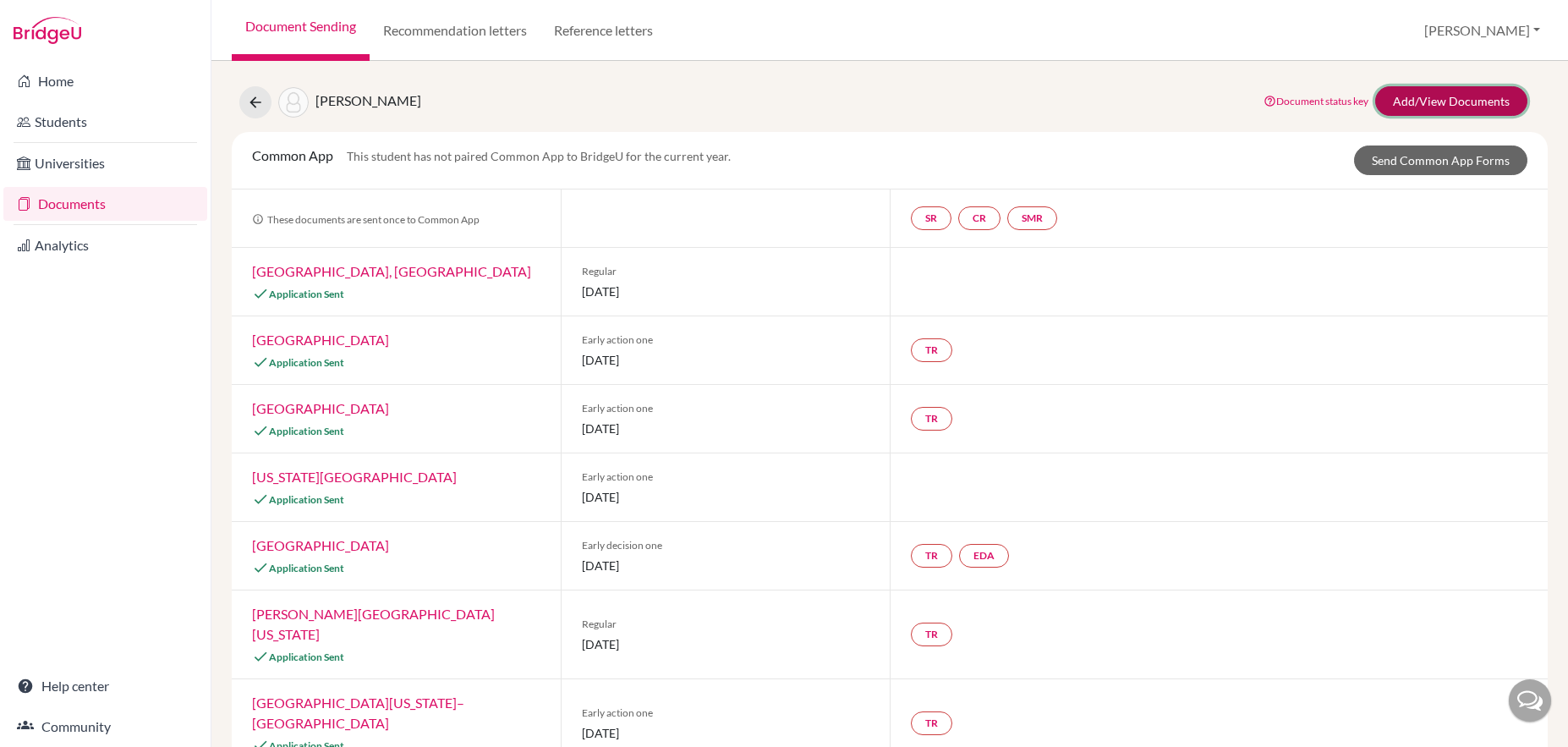
click at [1435, 106] on link "Add/View Documents" at bounding box center [1451, 101] width 152 height 30
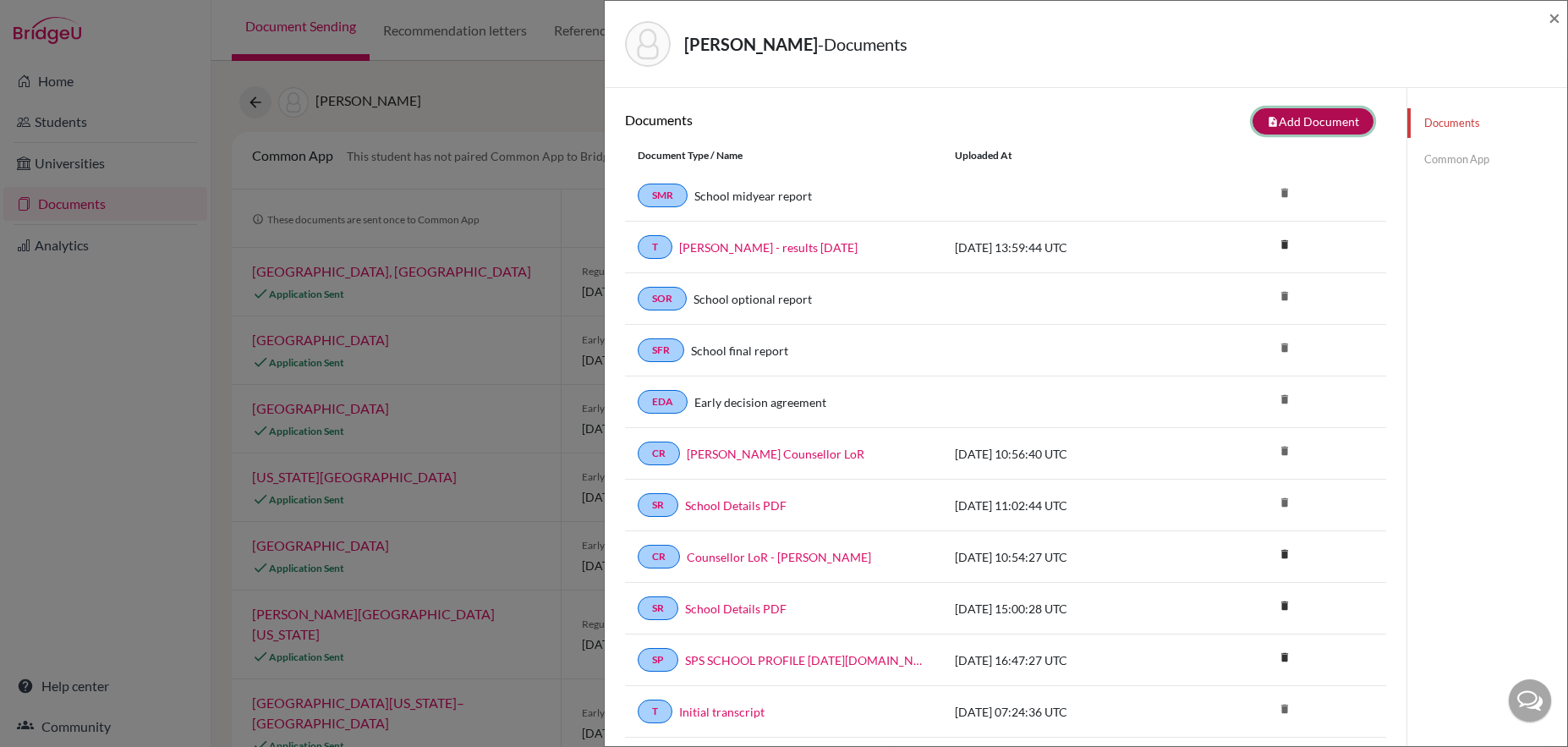
click at [1287, 123] on button "note_add Add Document" at bounding box center [1312, 121] width 121 height 26
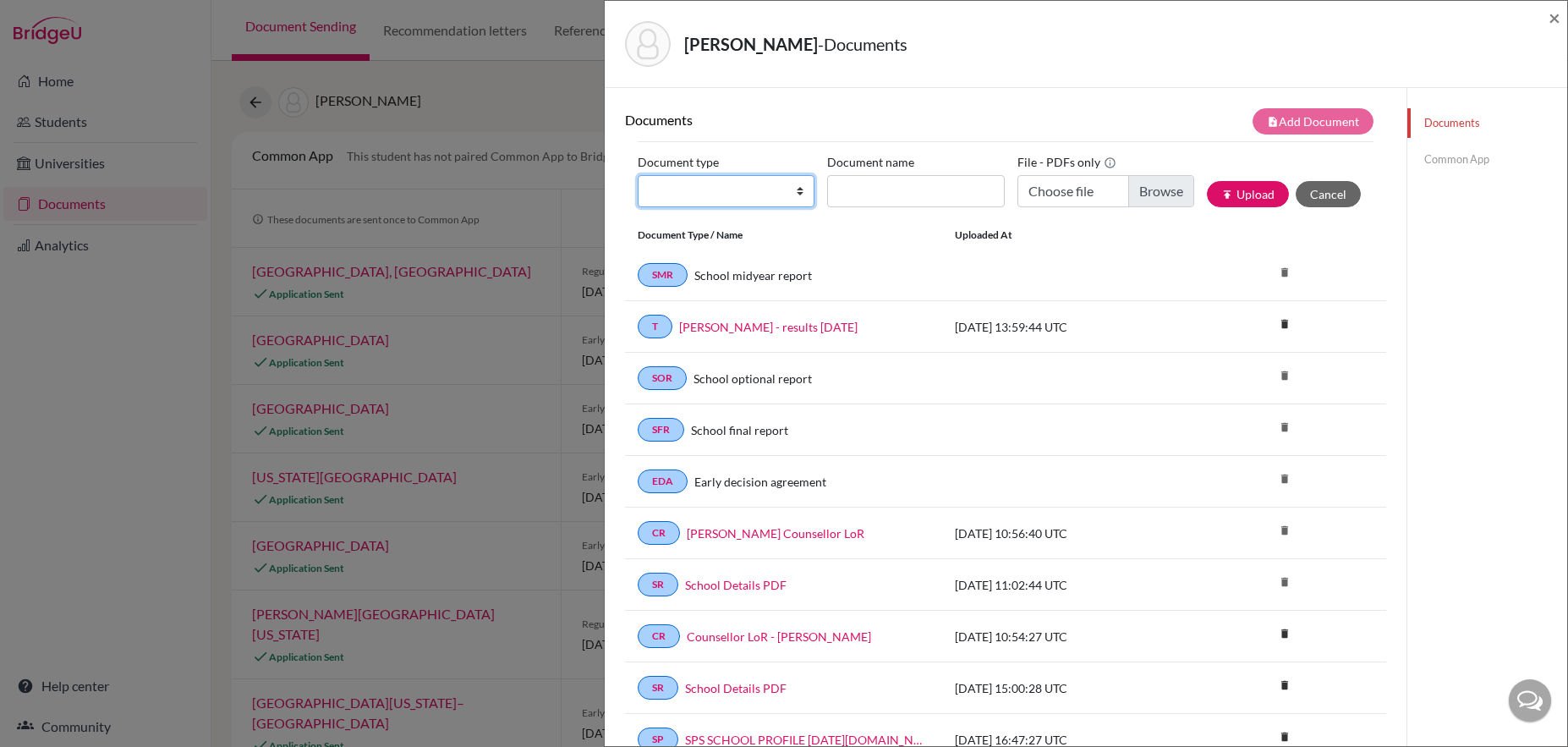
click at [797, 195] on select "Change explanation for Common App reports Counselor recommendation Internationa…" at bounding box center [726, 191] width 177 height 33
select select "2"
click at [638, 175] on select "Change explanation for Common App reports Counselor recommendation Internationa…" at bounding box center [726, 191] width 177 height 33
drag, startPoint x: 884, startPoint y: 197, endPoint x: 895, endPoint y: 201, distance: 11.7
click at [884, 197] on input "Document name" at bounding box center [915, 191] width 177 height 33
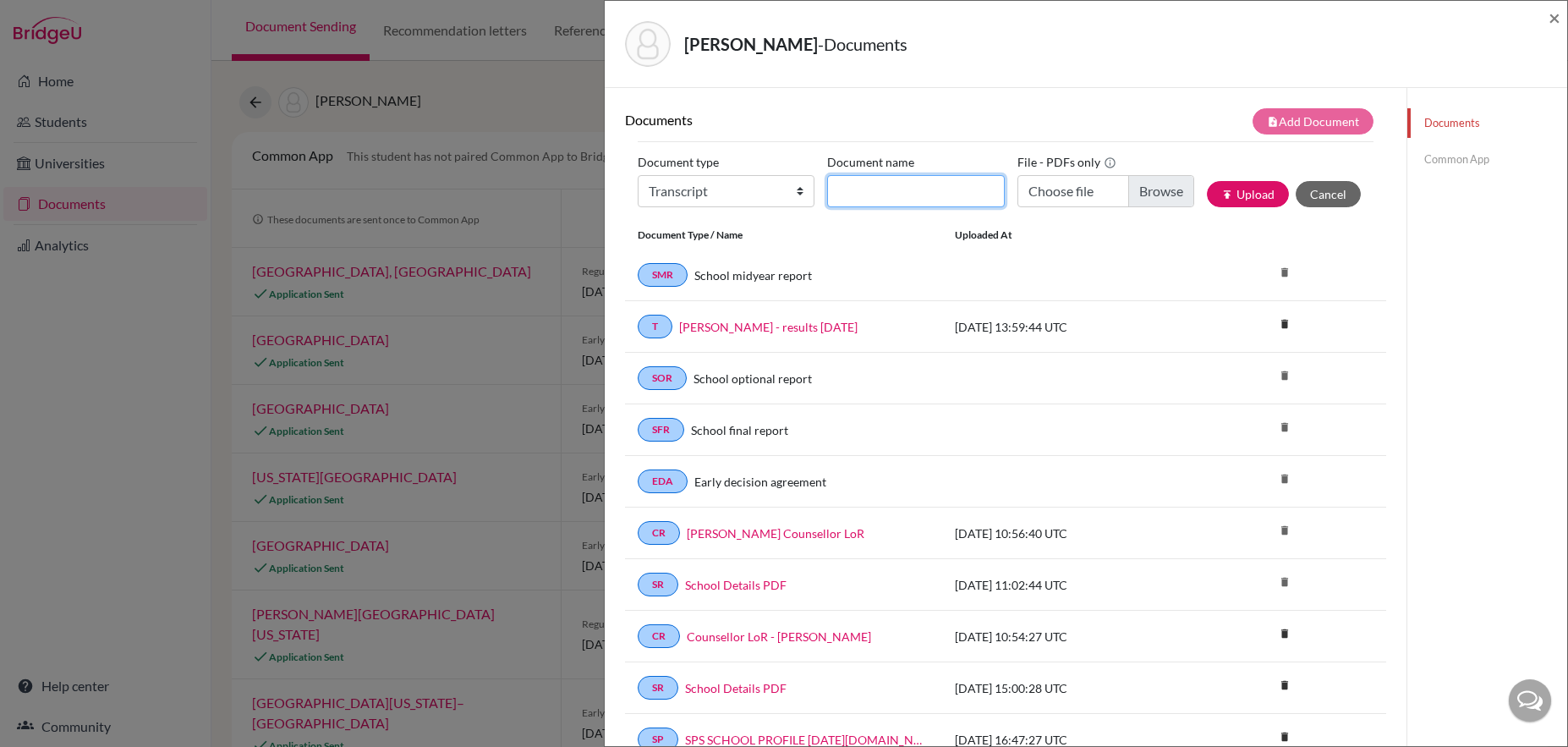
type input "Final transcript"
click at [1129, 193] on input "Choose file" at bounding box center [1105, 191] width 177 height 33
click at [1132, 188] on input "Choose file" at bounding box center [1105, 191] width 177 height 33
type input "C:\fakepath\[PERSON_NAME] - Final Transcript.pdf"
click at [1233, 195] on button "publish Upload" at bounding box center [1247, 194] width 82 height 26
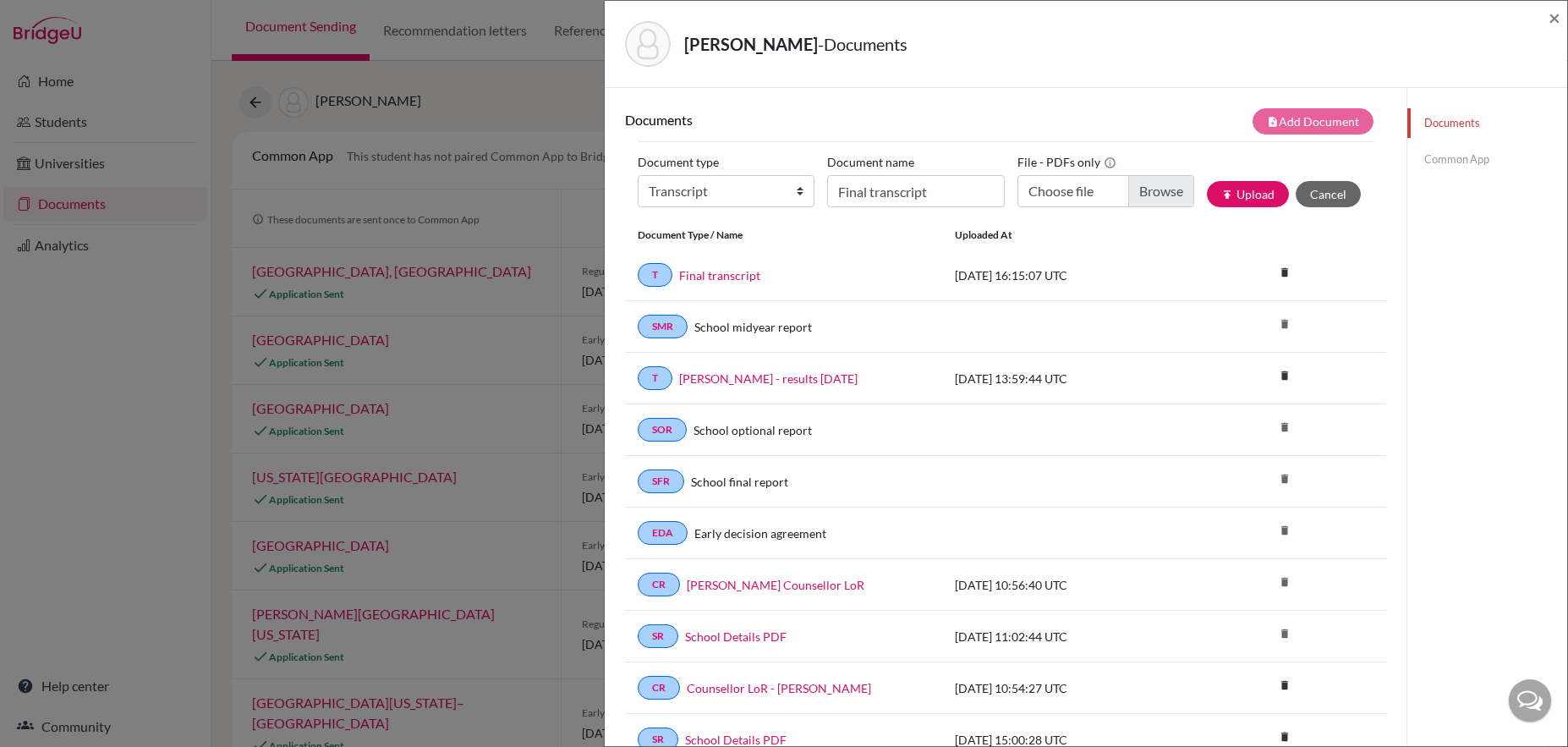
click at [1433, 161] on link "Common App" at bounding box center [1487, 159] width 160 height 30
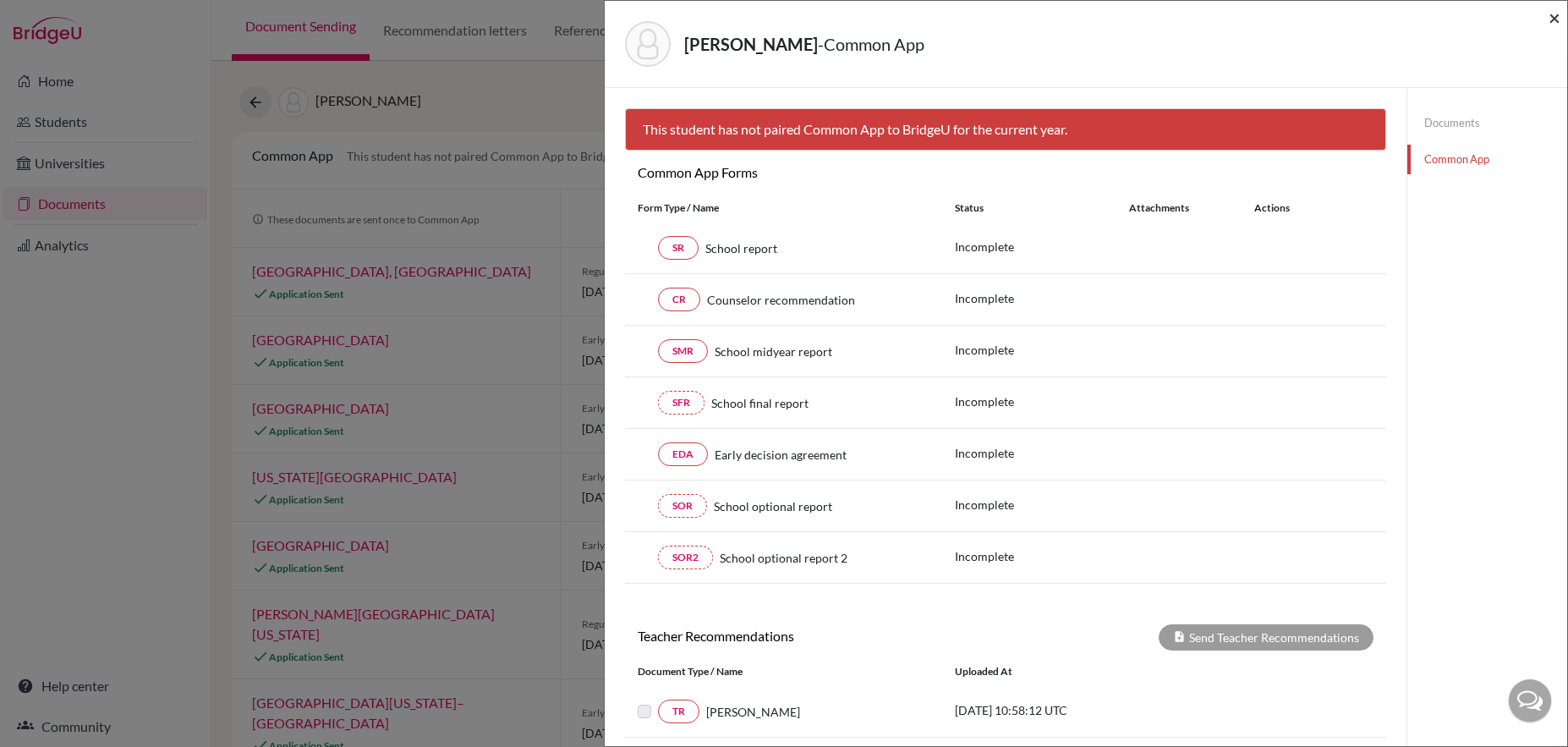
click at [1550, 14] on span "×" at bounding box center [1554, 18] width 11 height 25
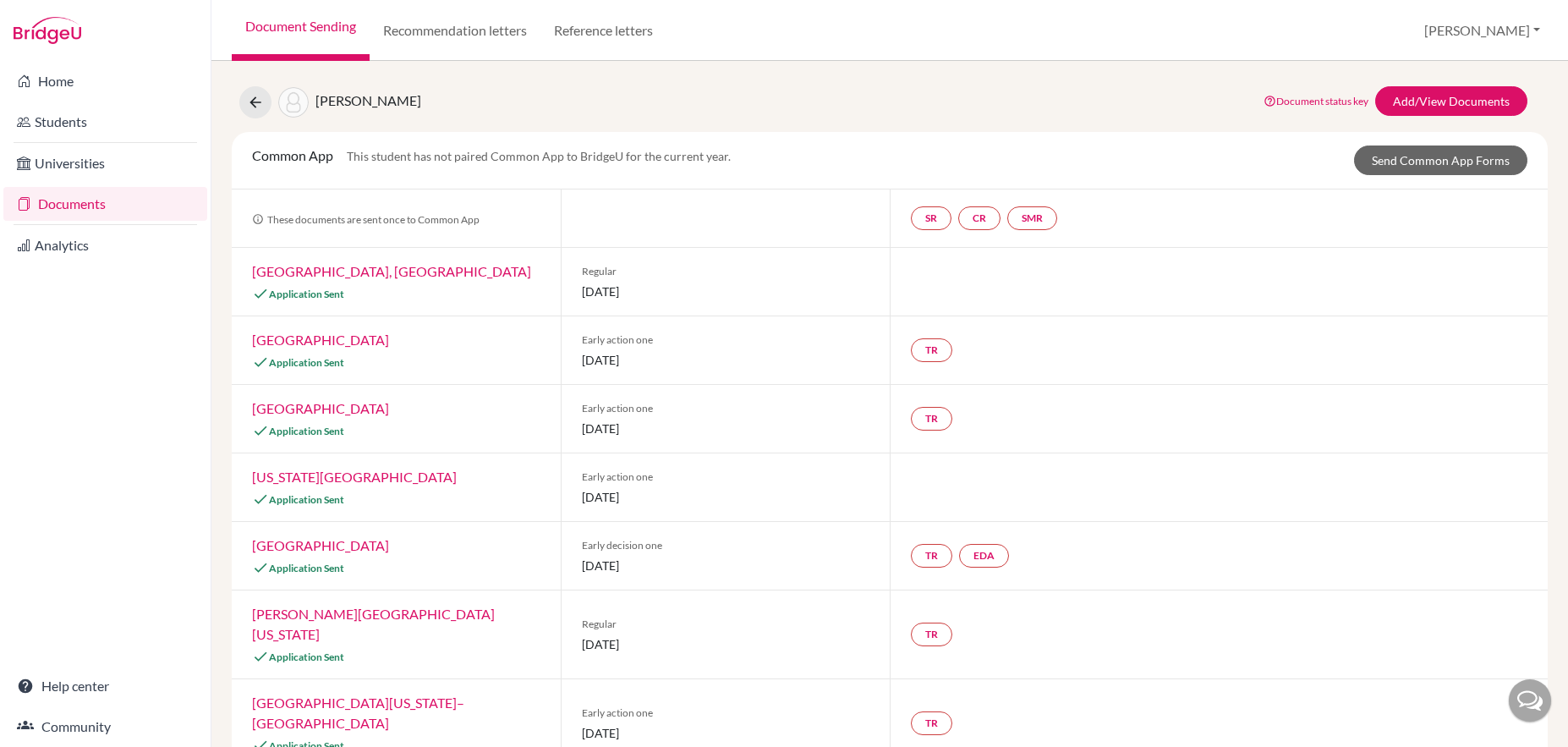
click at [416, 694] on link "[GEOGRAPHIC_DATA][US_STATE]–[GEOGRAPHIC_DATA]" at bounding box center [357, 712] width 212 height 36
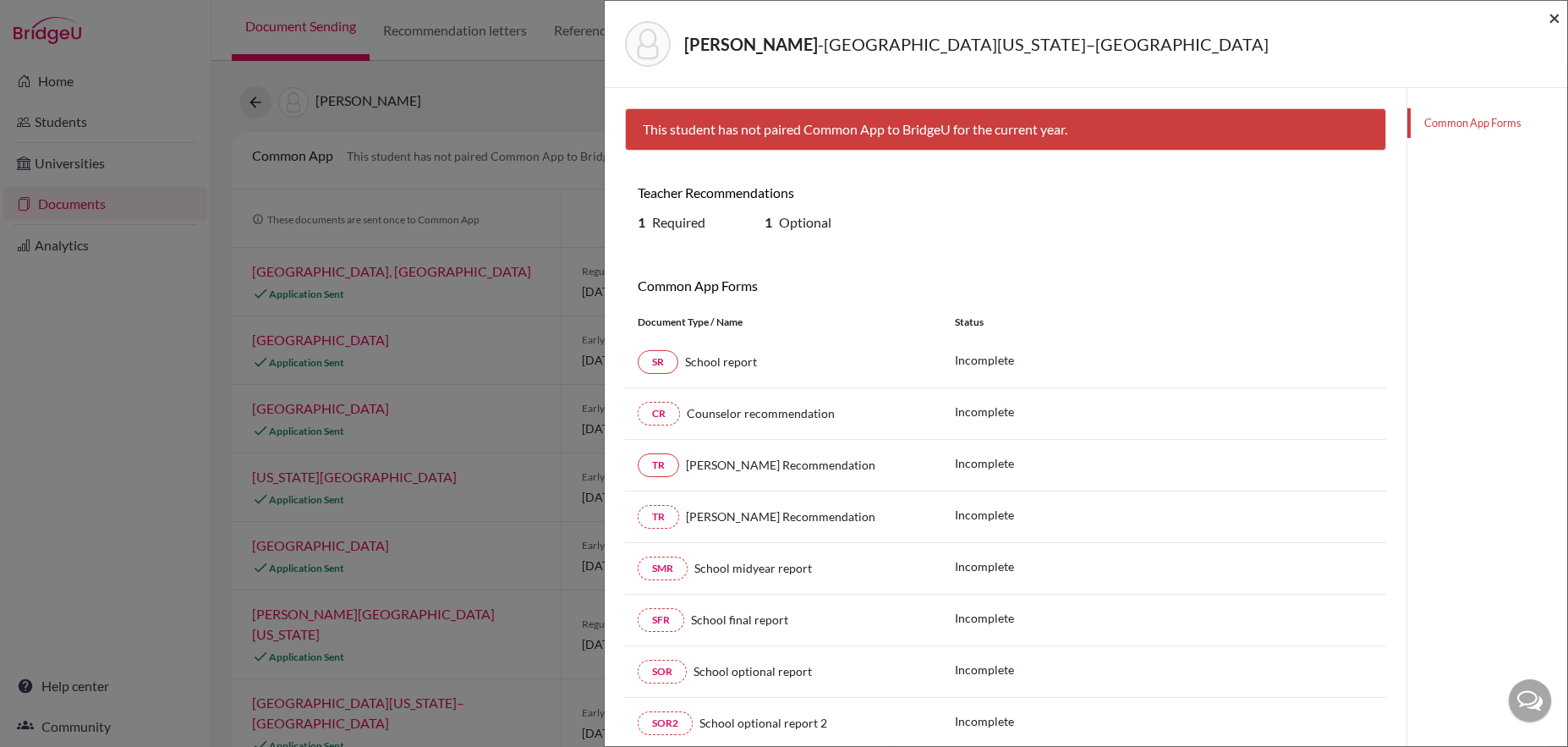
click at [1550, 18] on span "×" at bounding box center [1554, 18] width 11 height 25
